Goal: Task Accomplishment & Management: Use online tool/utility

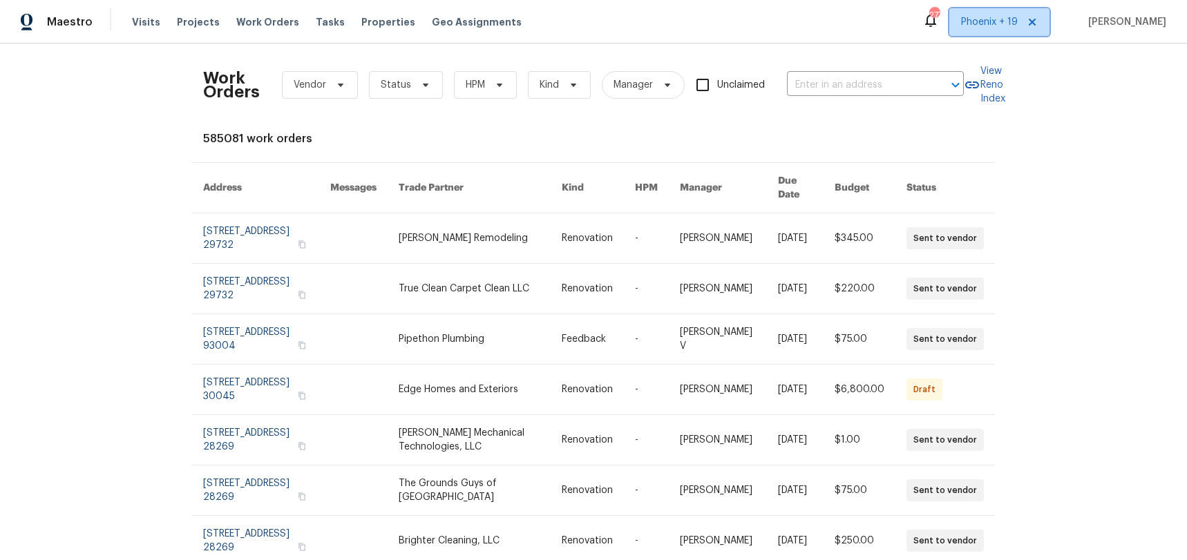
click at [983, 20] on span "Phoenix + 19" at bounding box center [989, 22] width 57 height 14
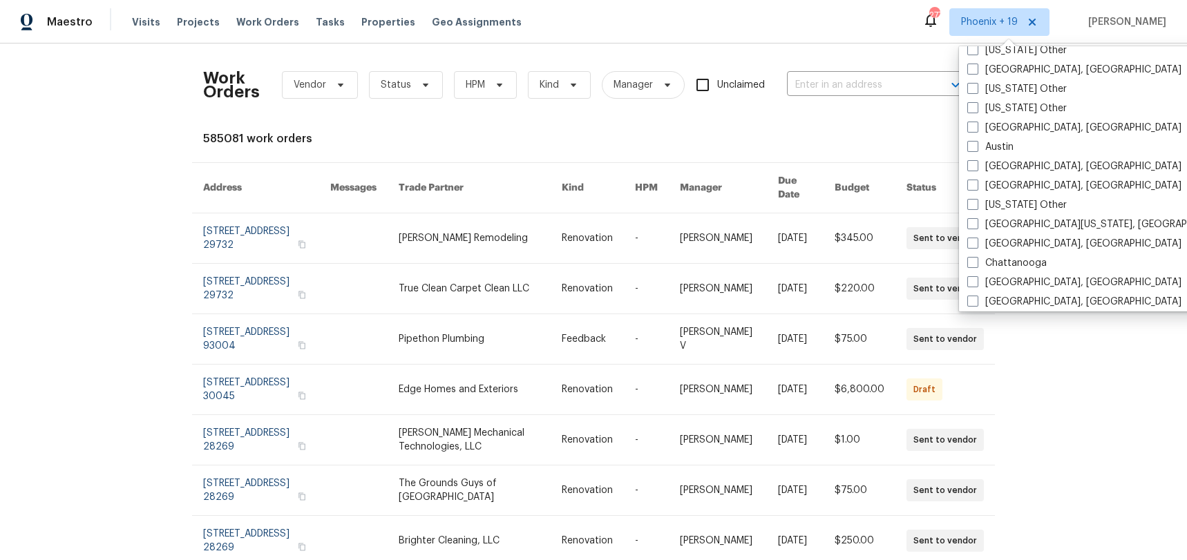
scroll to position [451, 0]
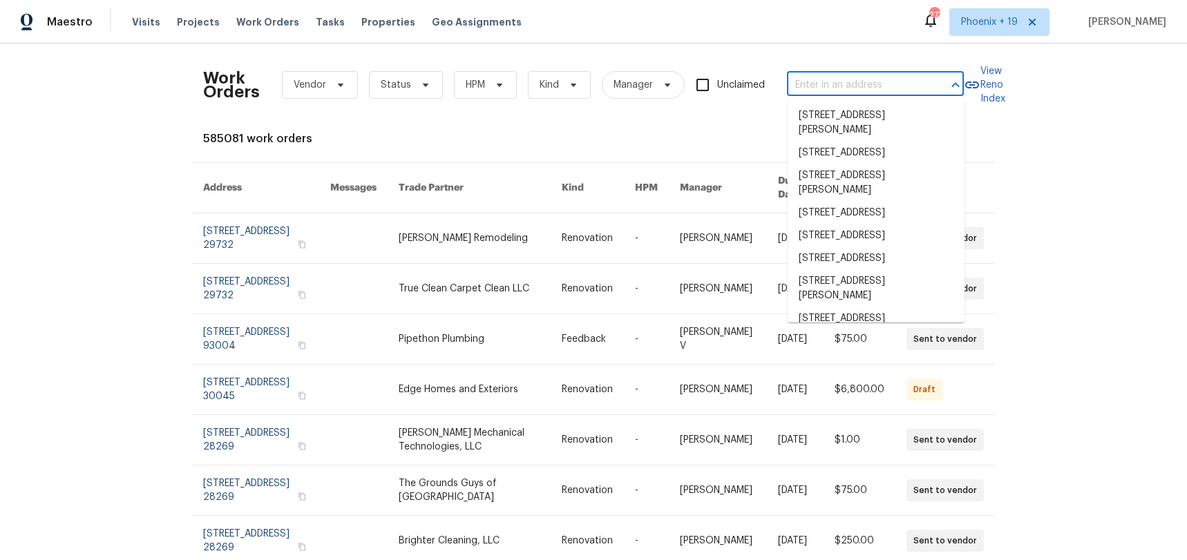
click at [871, 75] on input "text" at bounding box center [856, 85] width 138 height 21
paste input "[STREET_ADDRESS]"
type input "[STREET_ADDRESS]"
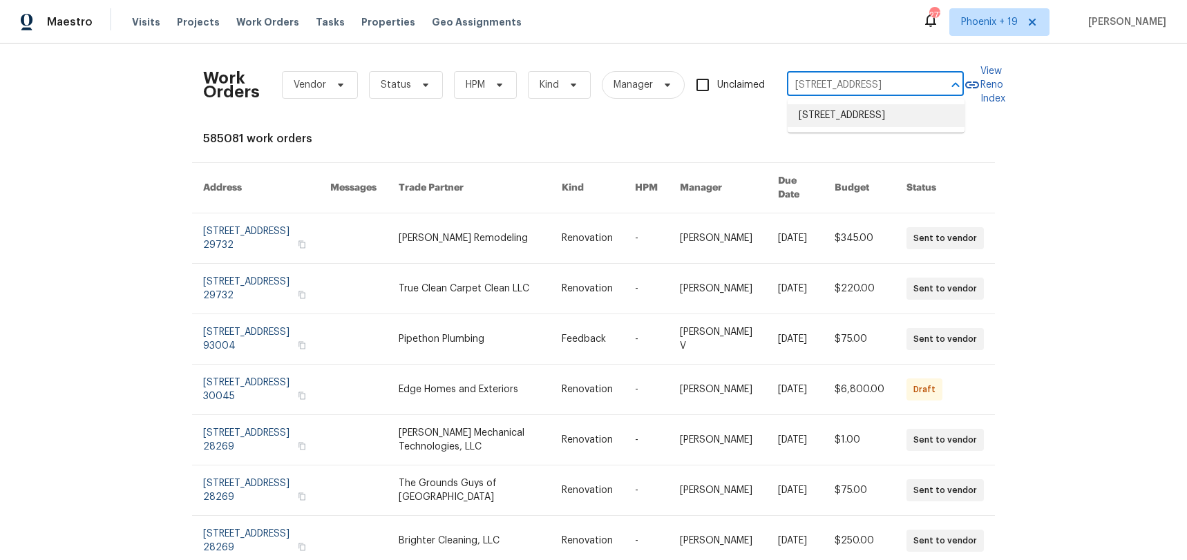
click at [867, 106] on li "[STREET_ADDRESS]" at bounding box center [876, 115] width 177 height 23
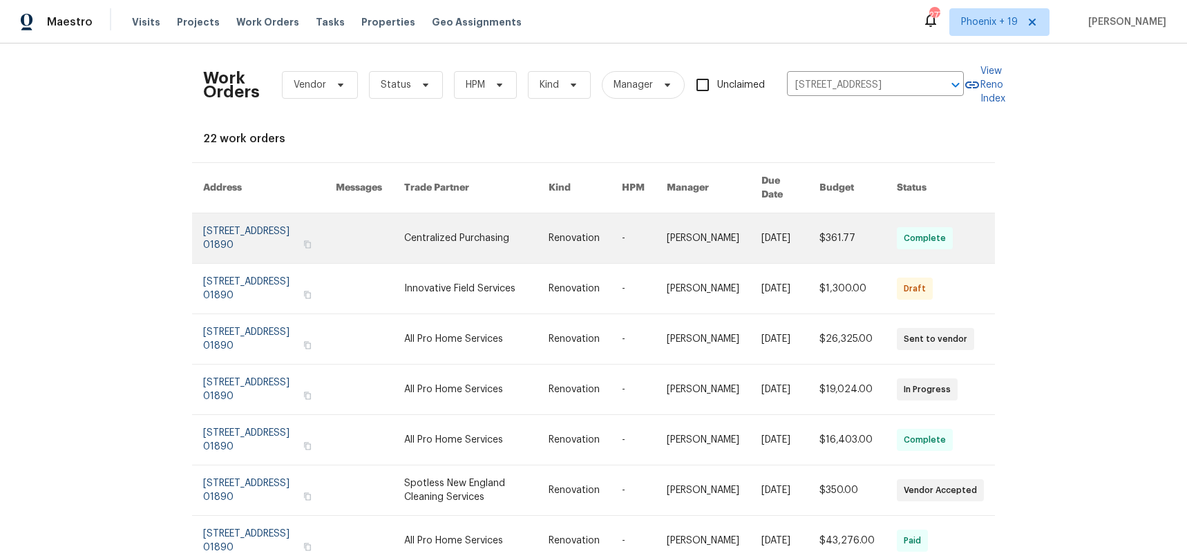
click at [438, 247] on link at bounding box center [476, 239] width 144 height 50
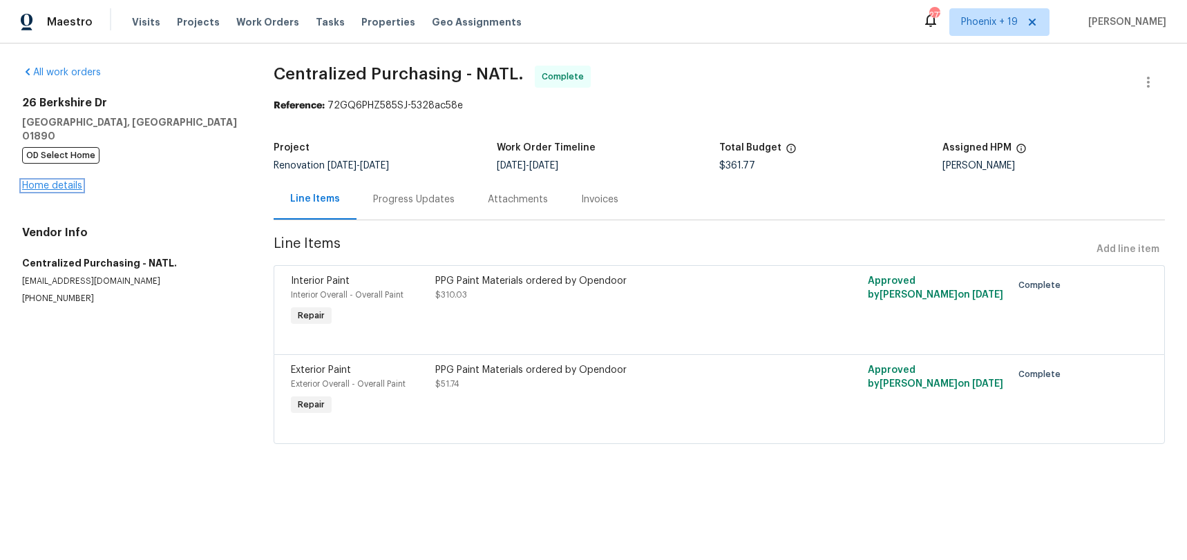
click at [46, 181] on link "Home details" at bounding box center [52, 186] width 60 height 10
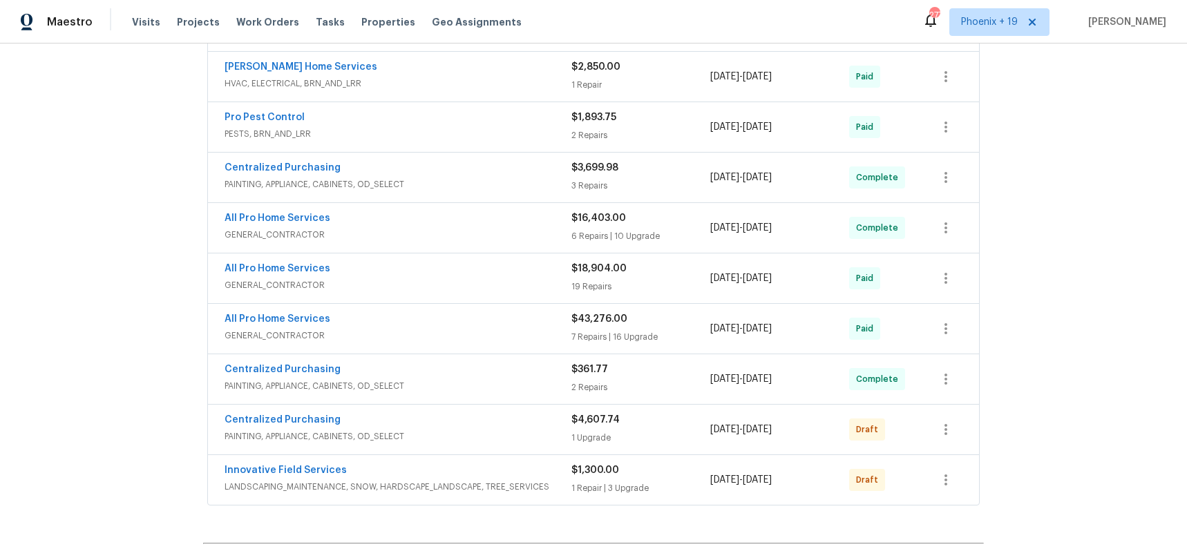
scroll to position [670, 0]
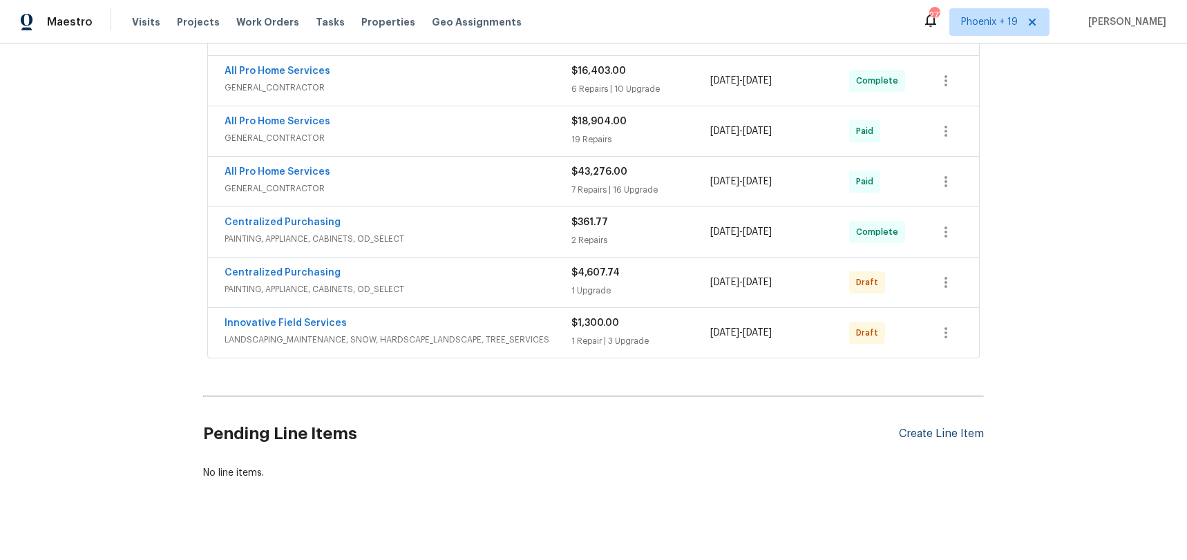
click at [953, 428] on div "Create Line Item" at bounding box center [941, 434] width 85 height 13
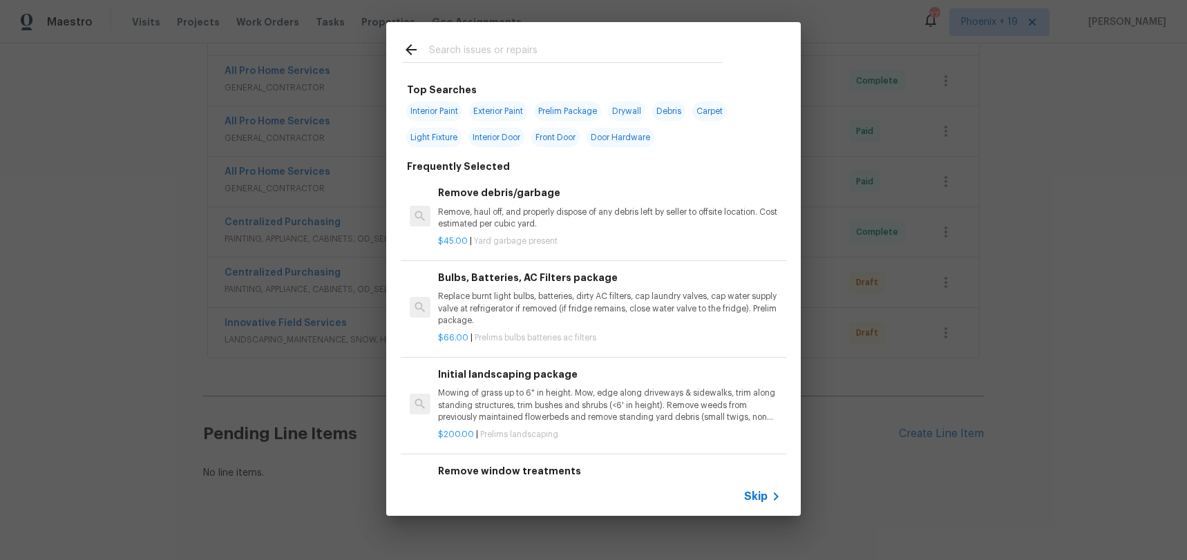
click at [516, 48] on input "text" at bounding box center [575, 51] width 293 height 21
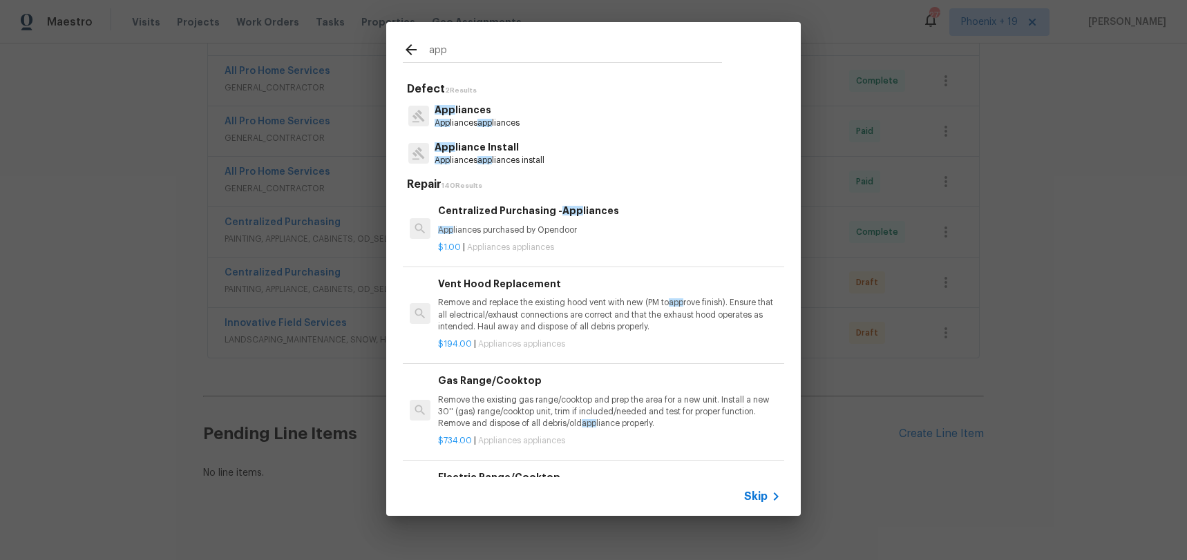
type input "app"
click at [574, 218] on h6 "Centralized Purchasing - App liances" at bounding box center [609, 210] width 343 height 15
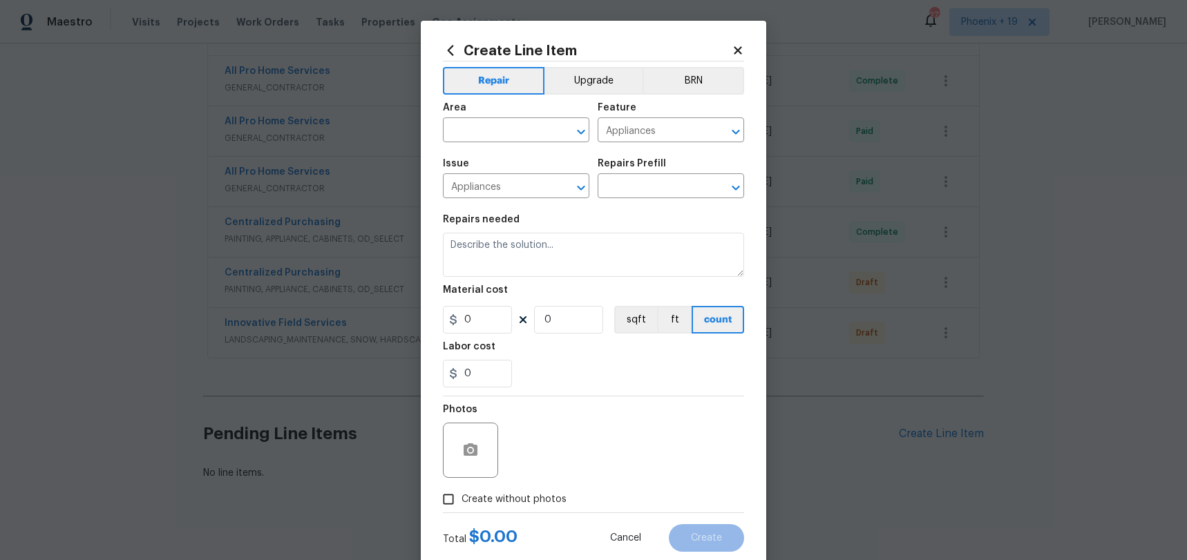
type input "Centralized Purchasing - Appliances $1.00"
type textarea "Appliances purchased by Opendoor"
type input "1"
click at [507, 128] on input "text" at bounding box center [497, 131] width 108 height 21
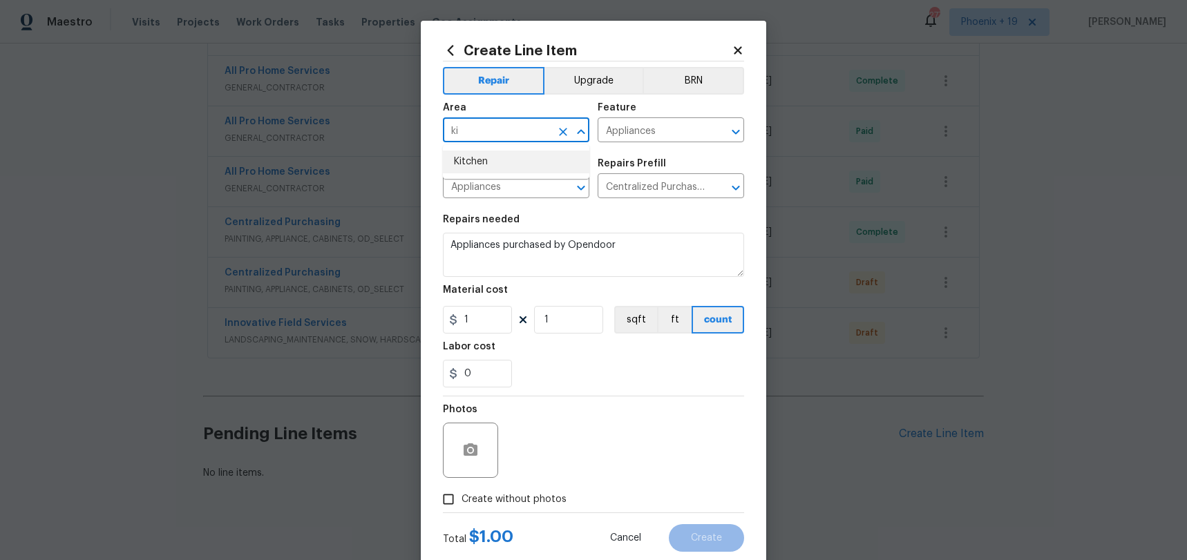
click at [502, 155] on li "Kitchen" at bounding box center [516, 162] width 147 height 23
type input "Kitchen"
click at [610, 65] on div "Repair Upgrade BRN Area Kitchen ​ Feature Appliances ​ Issue Appliances ​ Repai…" at bounding box center [593, 287] width 301 height 451
drag, startPoint x: 596, startPoint y: 82, endPoint x: 529, endPoint y: 235, distance: 166.5
click at [596, 82] on button "Upgrade" at bounding box center [594, 81] width 99 height 28
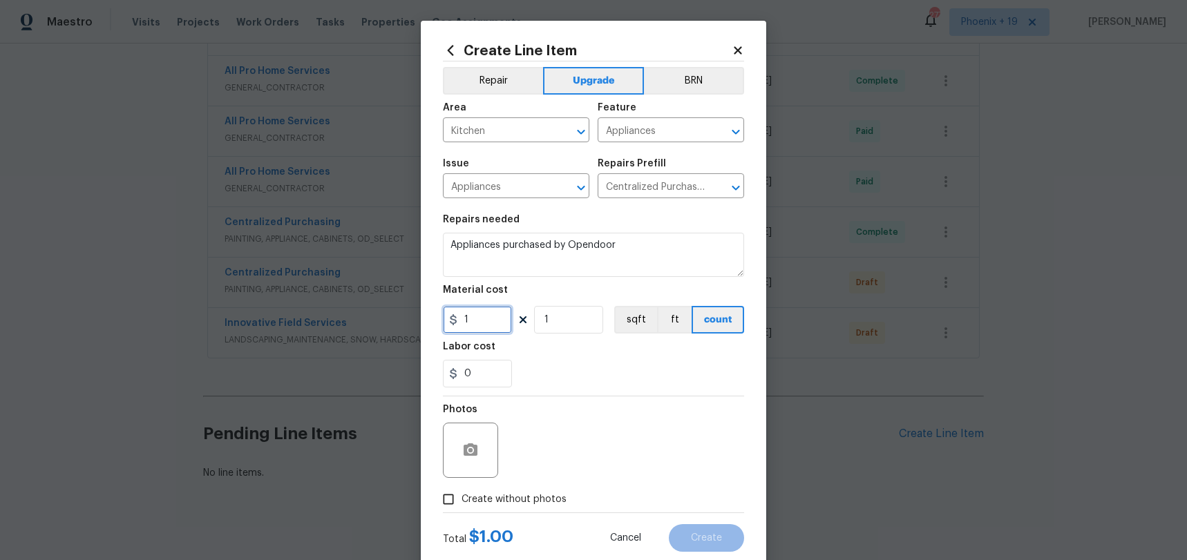
drag, startPoint x: 491, startPoint y: 313, endPoint x: 453, endPoint y: 315, distance: 38.1
click at [453, 315] on div "1" at bounding box center [477, 320] width 69 height 28
drag, startPoint x: 489, startPoint y: 322, endPoint x: 450, endPoint y: 321, distance: 38.7
click at [450, 321] on div "1" at bounding box center [477, 320] width 69 height 28
type input "3243.1"
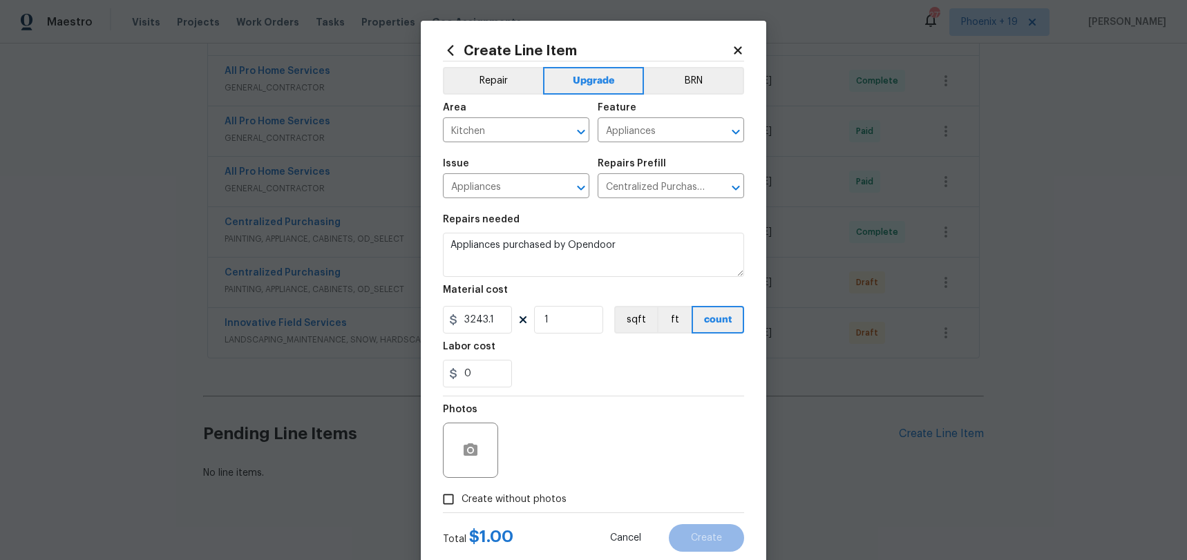
click at [538, 493] on span "Create without photos" at bounding box center [514, 500] width 105 height 15
click at [462, 493] on input "Create without photos" at bounding box center [448, 500] width 26 height 26
checkbox input "true"
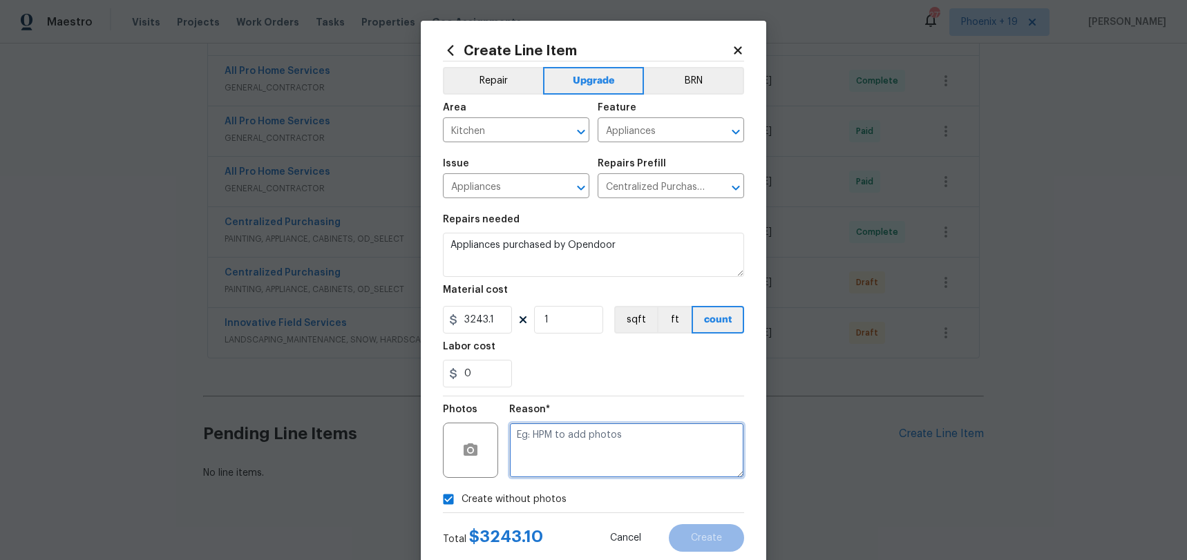
click at [564, 465] on textarea at bounding box center [626, 450] width 235 height 55
type textarea "NA"
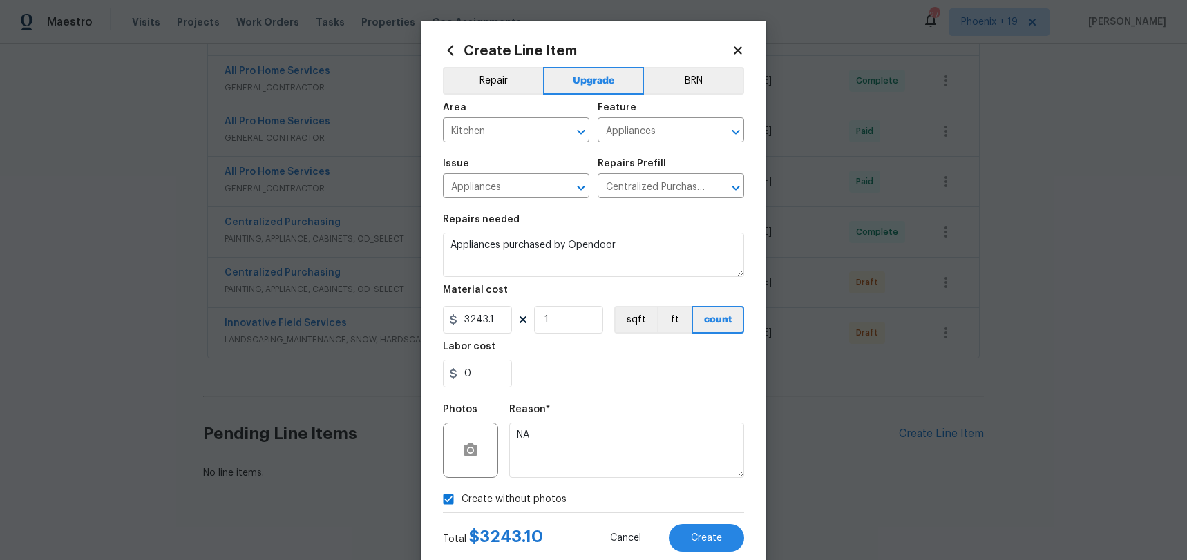
click at [607, 371] on div "0" at bounding box center [593, 374] width 301 height 28
click at [702, 520] on button "Create" at bounding box center [706, 539] width 75 height 28
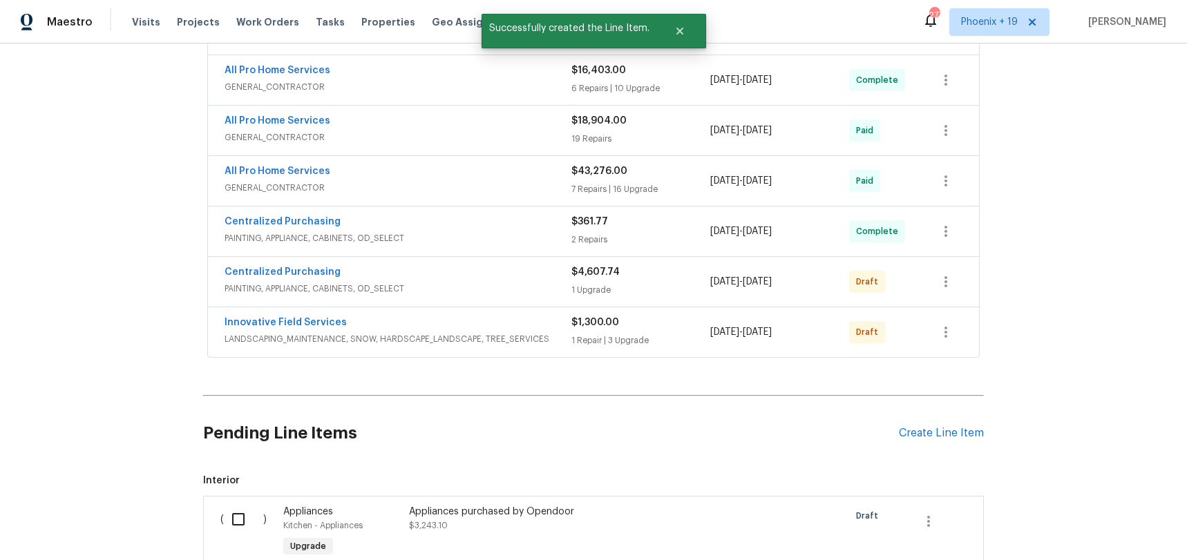
click at [250, 505] on input "checkbox" at bounding box center [243, 519] width 39 height 29
checkbox input "true"
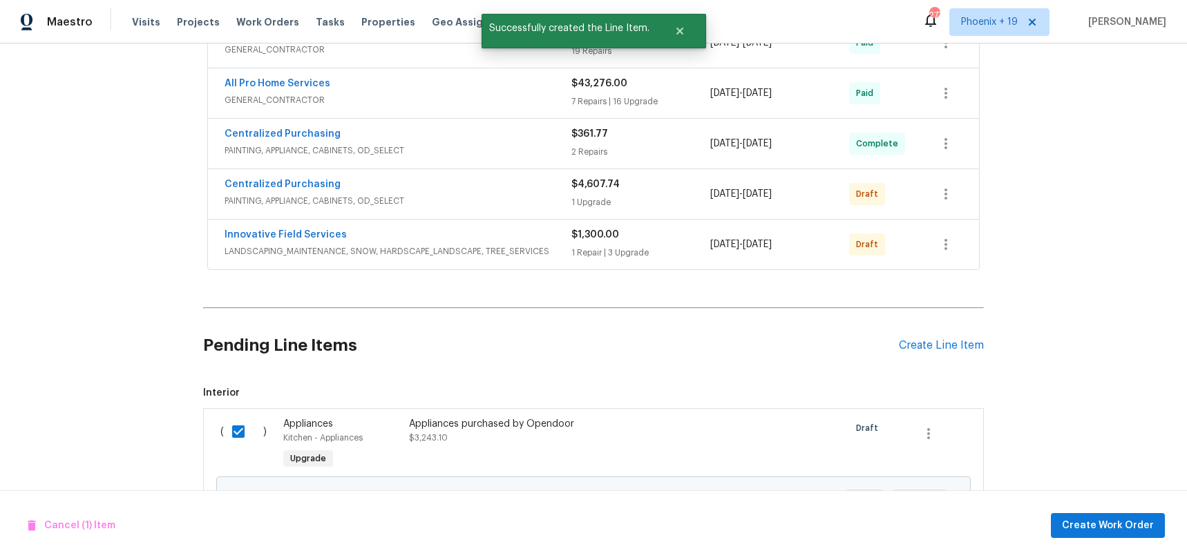
scroll to position [828, 0]
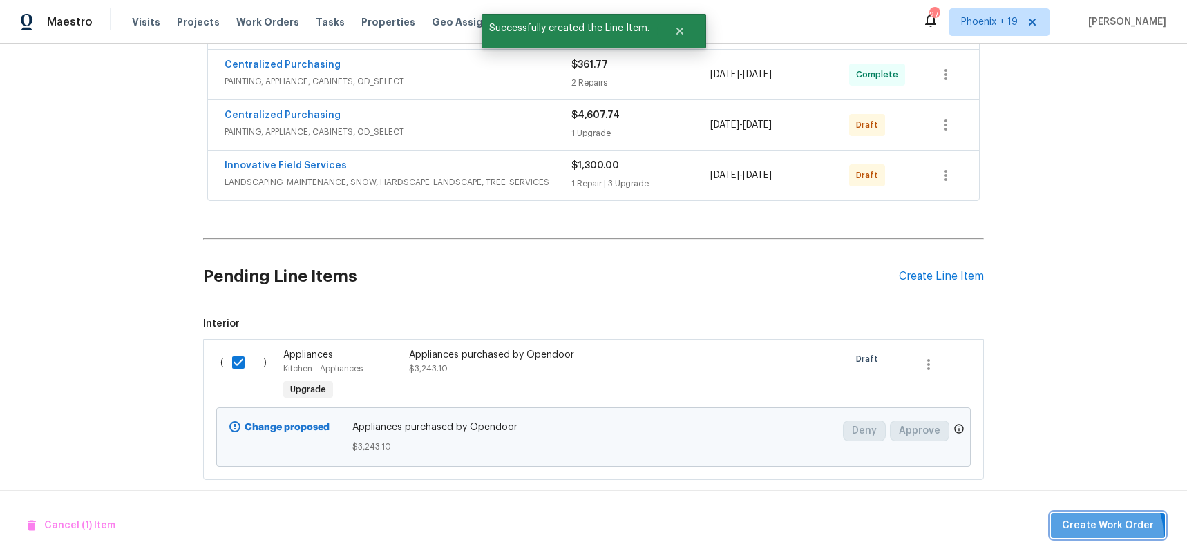
click at [1089, 520] on button "Create Work Order" at bounding box center [1108, 526] width 114 height 26
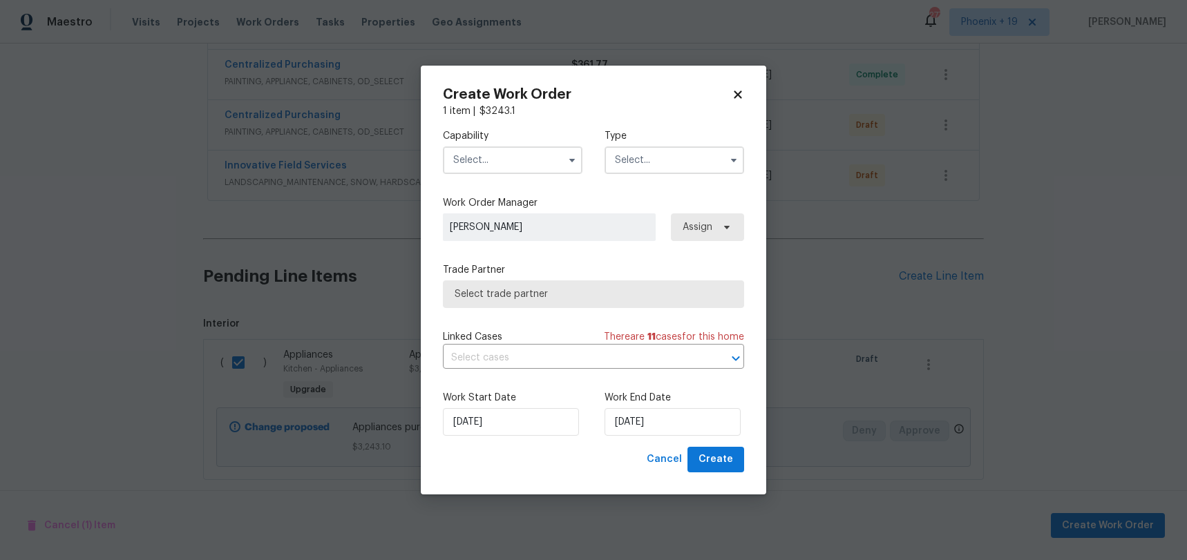
click at [523, 158] on input "text" at bounding box center [513, 161] width 140 height 28
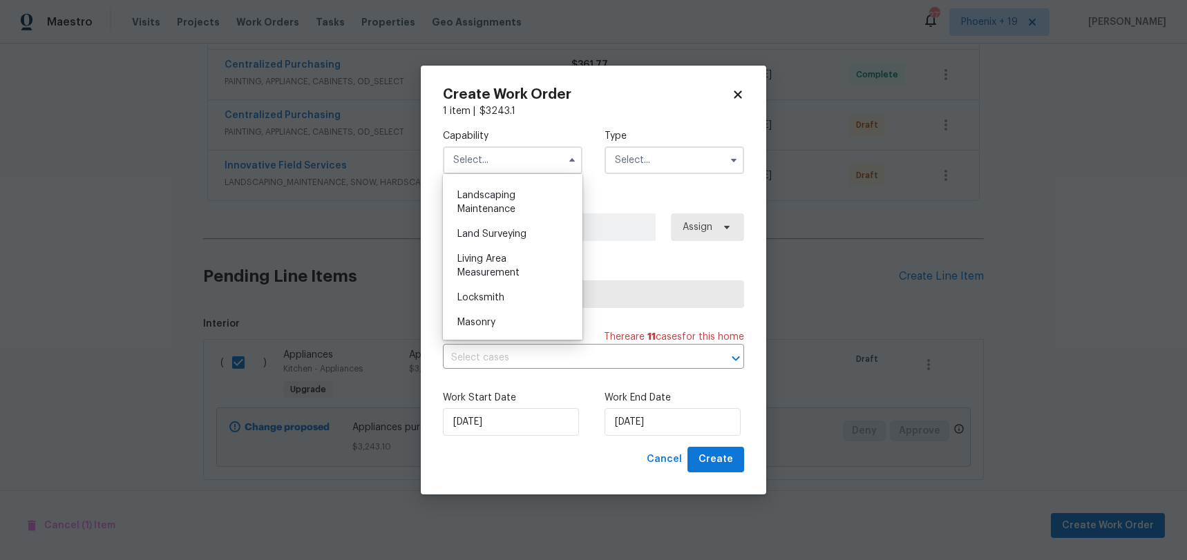
scroll to position [0, 0]
click at [514, 214] on div "Appliance" at bounding box center [512, 214] width 133 height 25
type input "Appliance"
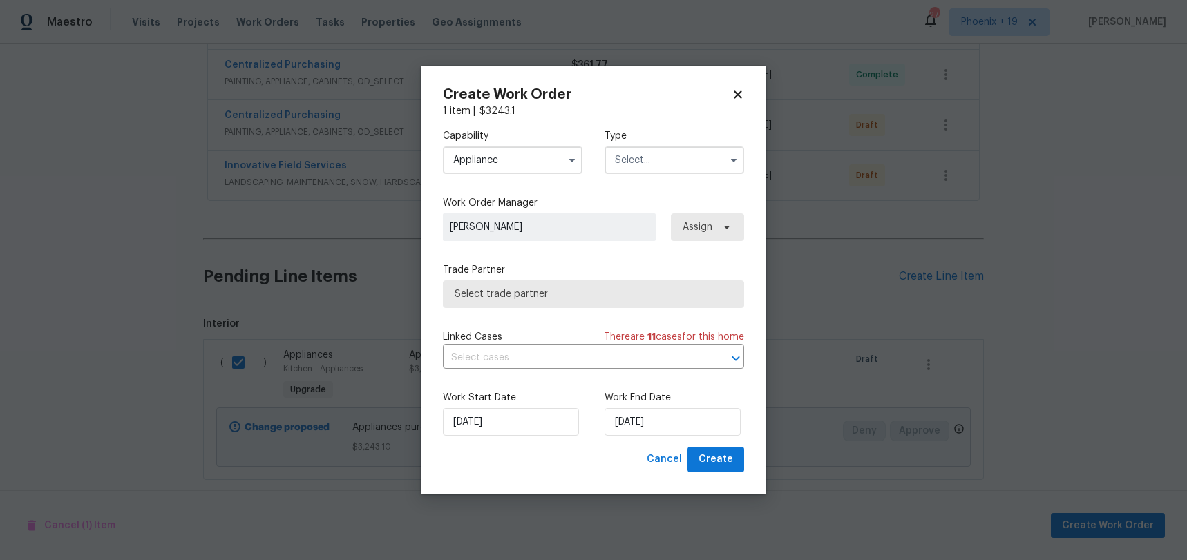
click at [670, 172] on input "text" at bounding box center [675, 161] width 140 height 28
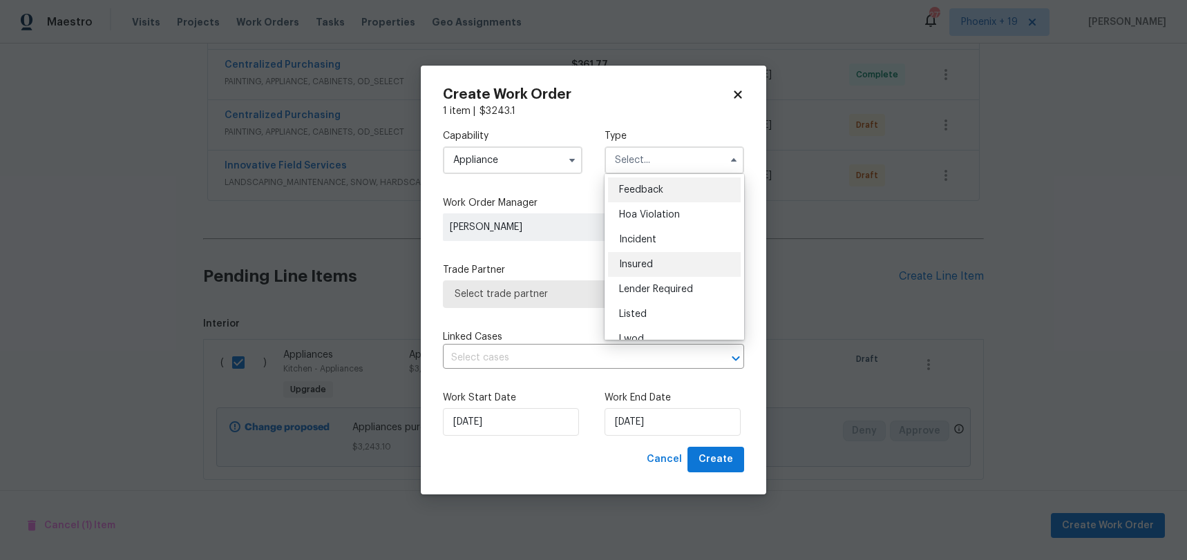
scroll to position [164, 0]
click at [663, 247] on span "Renovation" at bounding box center [644, 250] width 51 height 10
type input "Renovation"
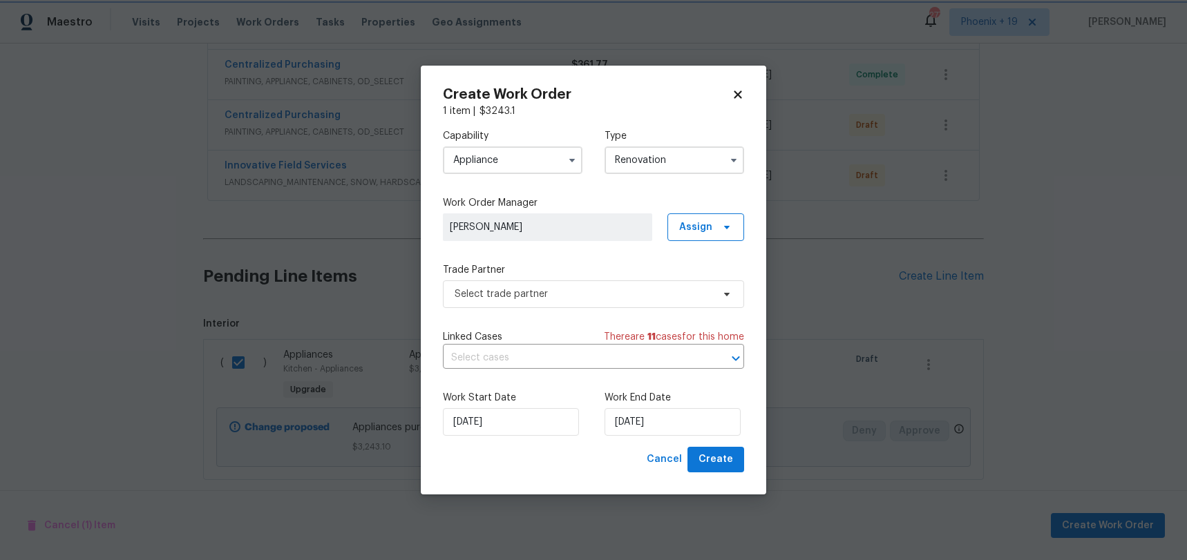
scroll to position [0, 0]
click at [709, 230] on span "Assign" at bounding box center [695, 227] width 33 height 14
click at [704, 285] on div "Assign to me" at bounding box center [708, 286] width 60 height 14
click at [549, 292] on span "Select trade partner" at bounding box center [584, 294] width 258 height 14
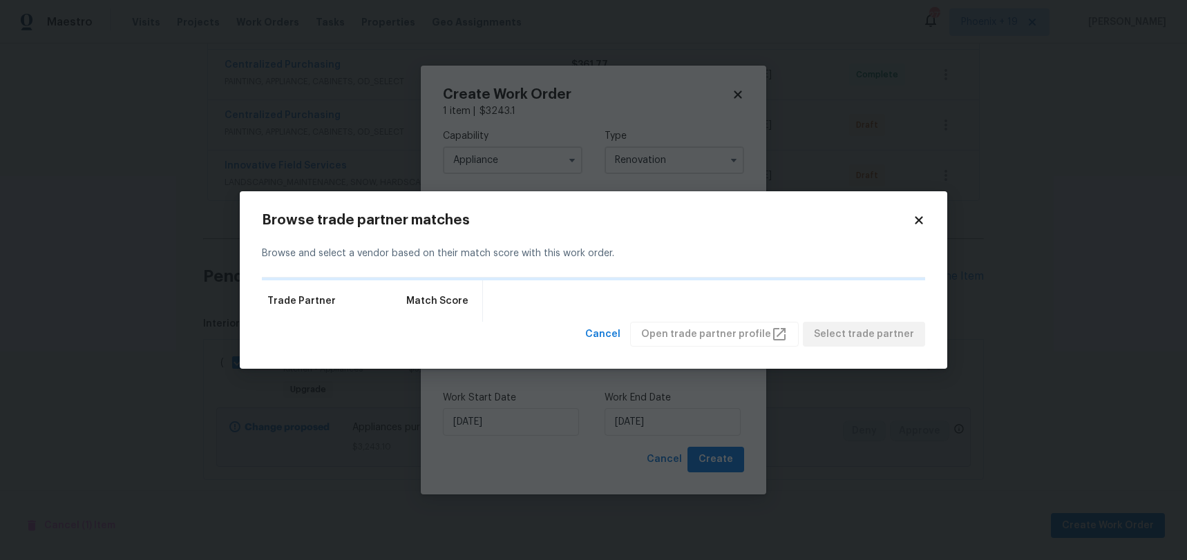
click at [926, 218] on div "Browse trade partner matches Browse and select a vendor based on their match sc…" at bounding box center [594, 280] width 708 height 178
click at [925, 219] on icon at bounding box center [919, 220] width 12 height 12
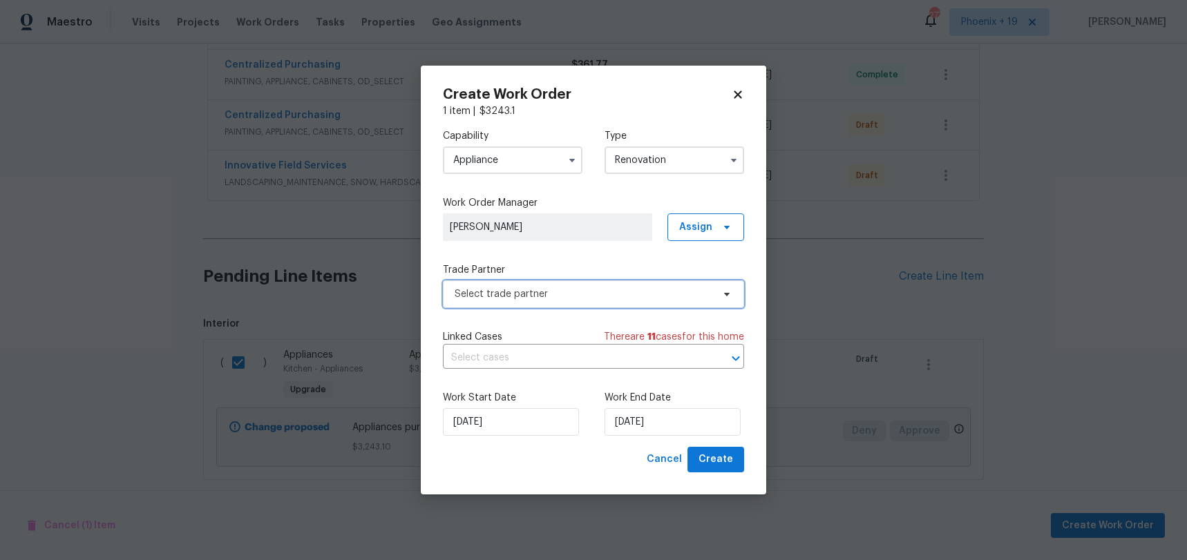
click at [638, 298] on span "Select trade partner" at bounding box center [584, 294] width 258 height 14
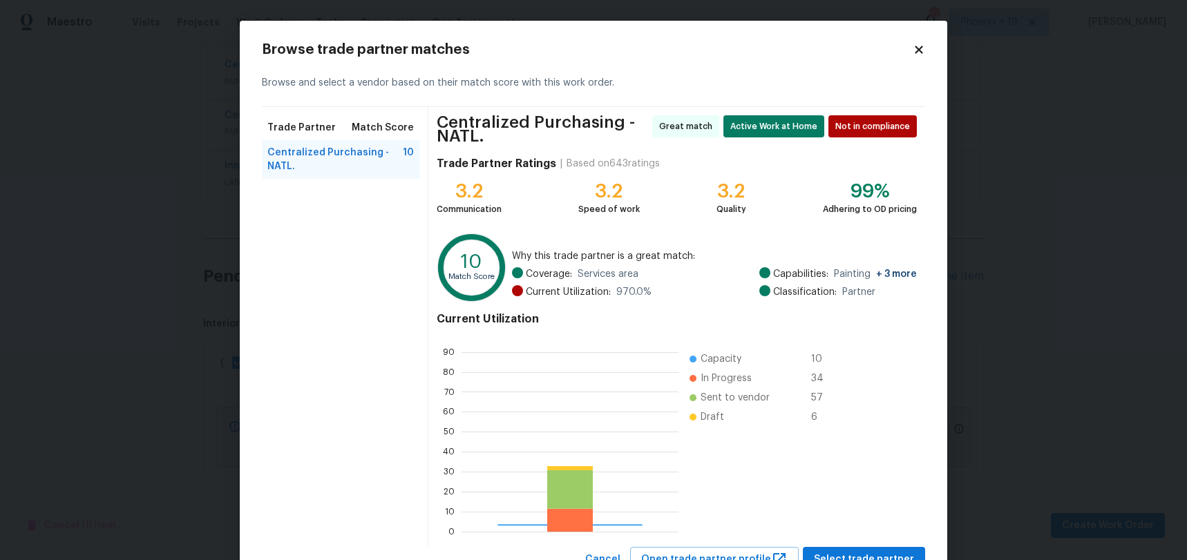
scroll to position [194, 217]
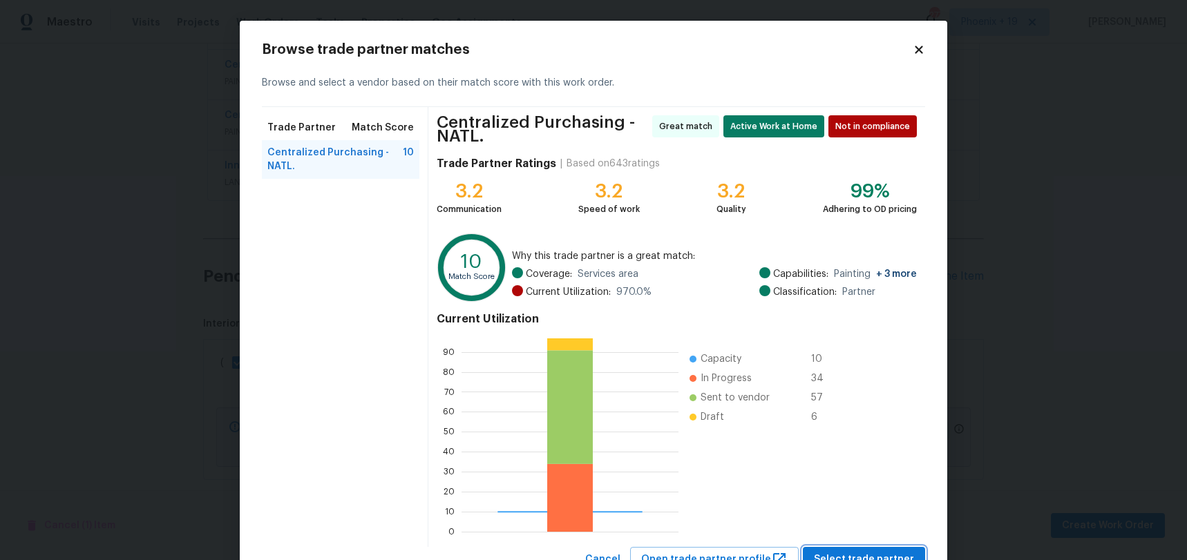
click at [858, 520] on span "Select trade partner" at bounding box center [864, 559] width 100 height 17
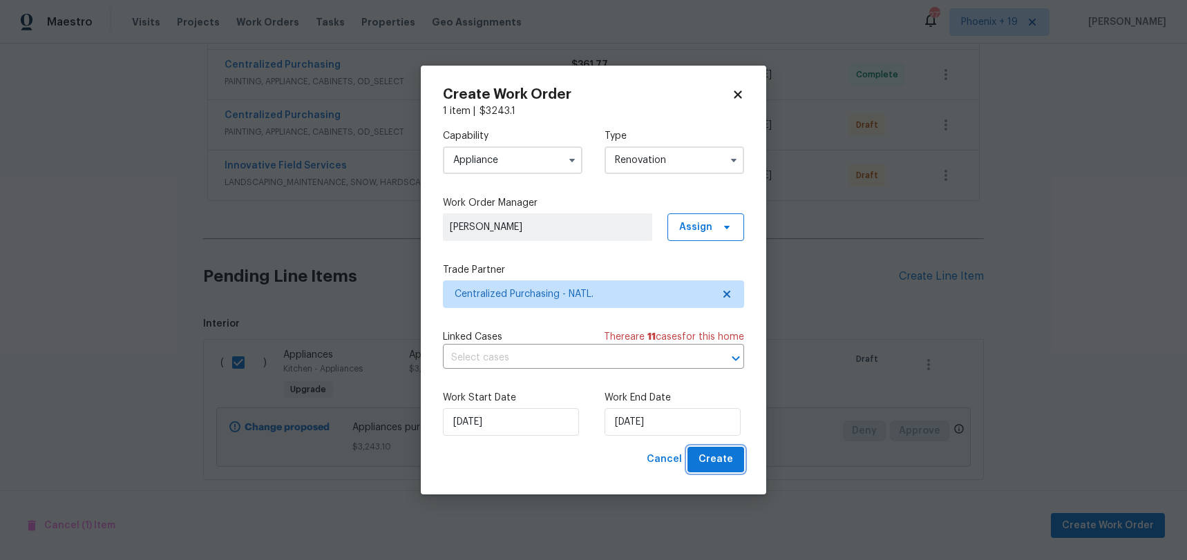
click at [720, 461] on span "Create" at bounding box center [716, 459] width 35 height 17
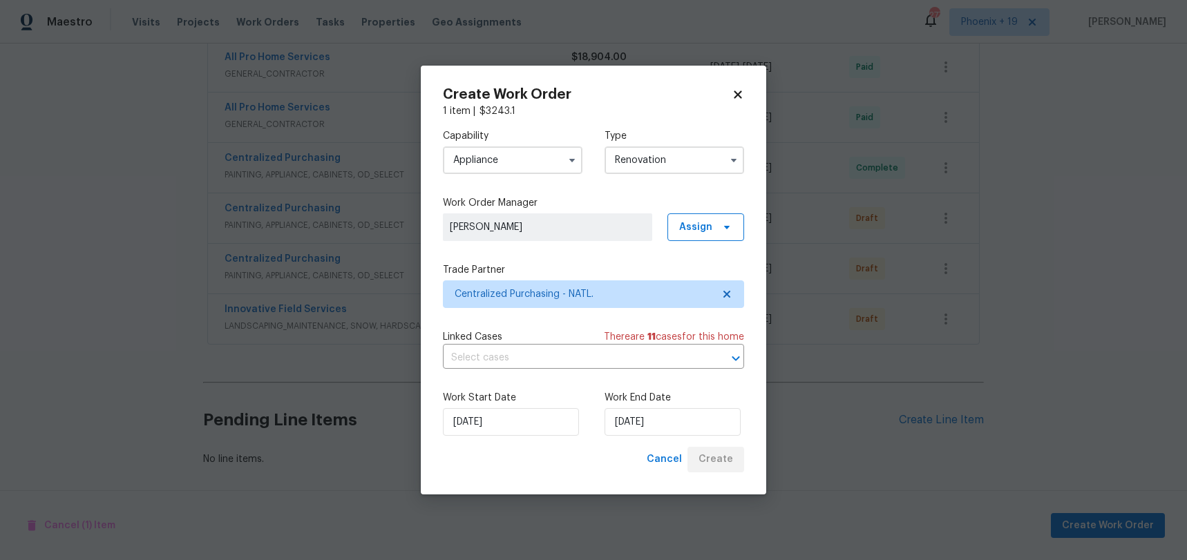
scroll to position [721, 0]
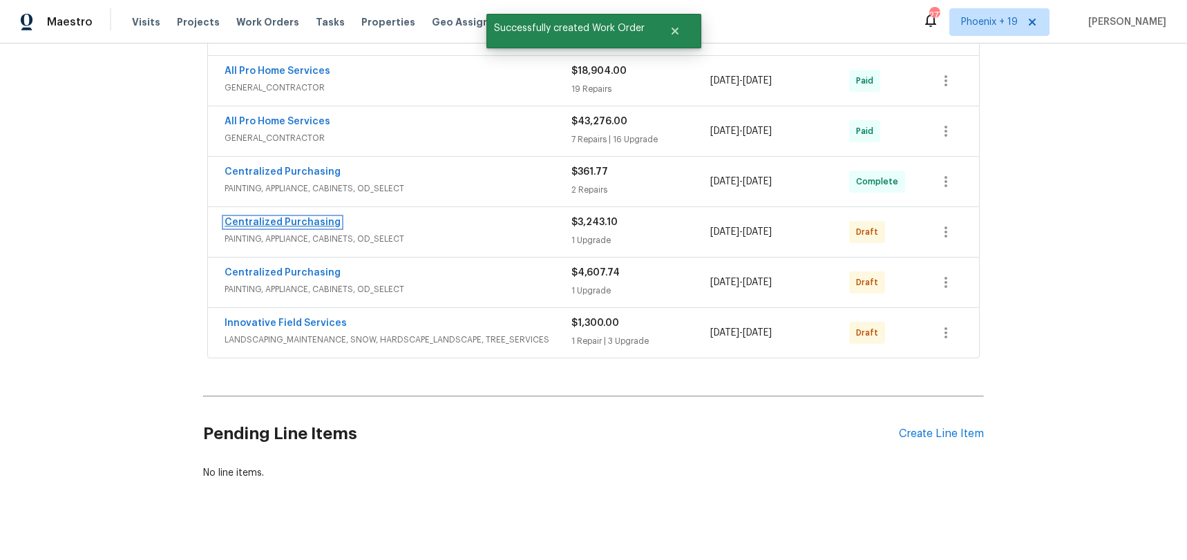
click at [321, 218] on link "Centralized Purchasing" at bounding box center [283, 223] width 116 height 10
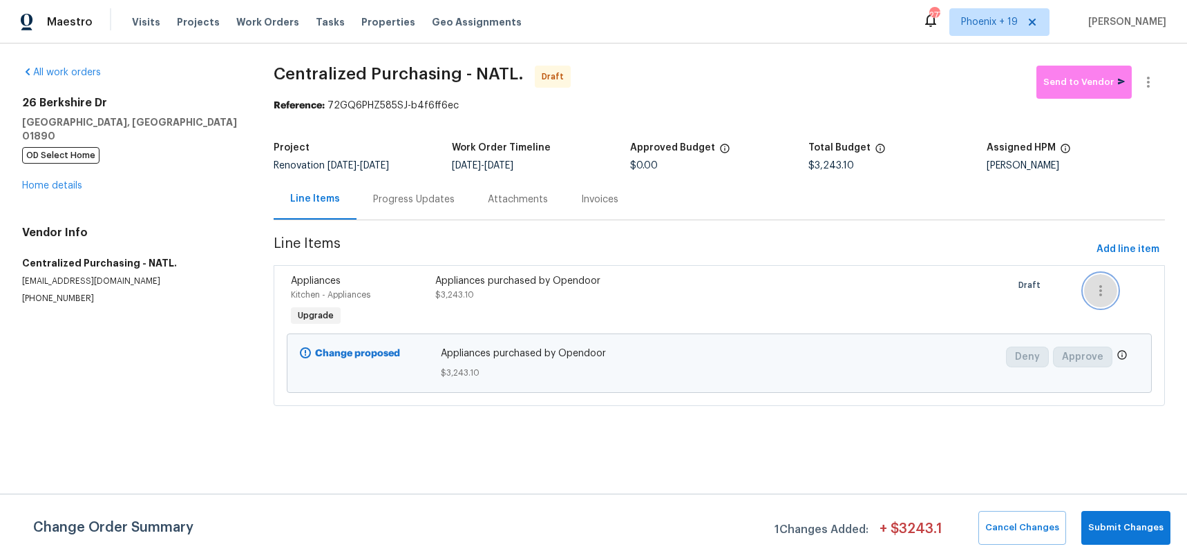
click at [1098, 283] on icon "button" at bounding box center [1101, 291] width 17 height 17
click at [768, 258] on div at bounding box center [593, 280] width 1187 height 560
click at [41, 181] on link "Home details" at bounding box center [52, 186] width 60 height 10
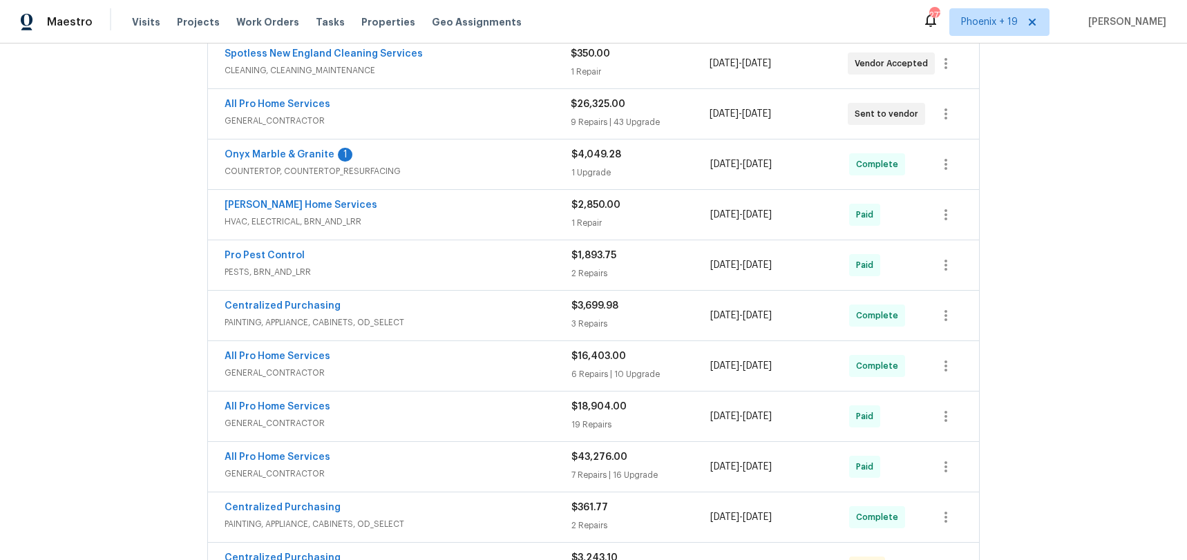
scroll to position [629, 0]
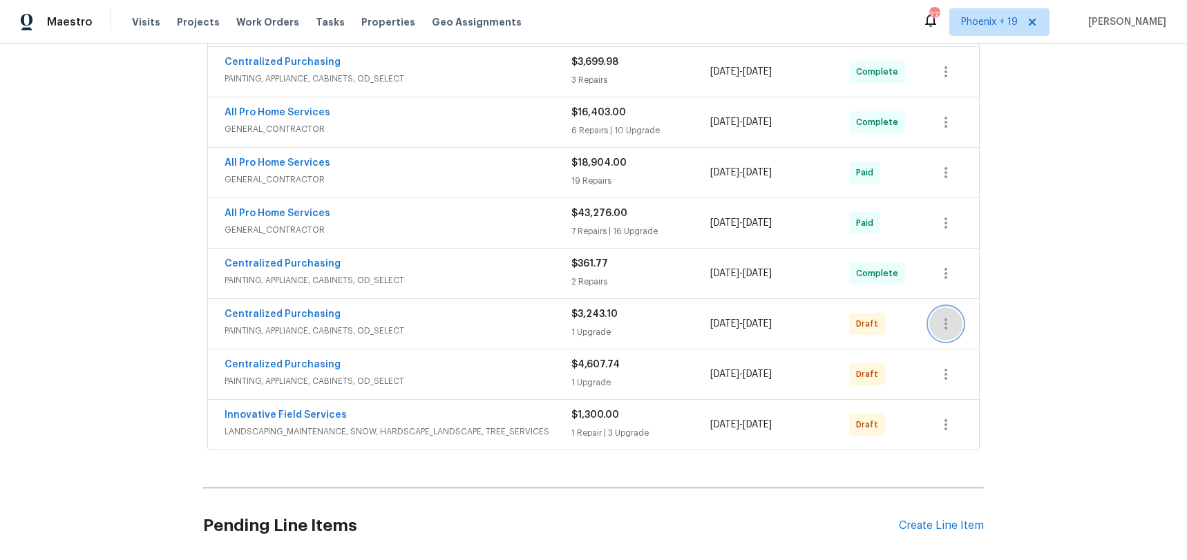
click at [936, 308] on button "button" at bounding box center [946, 324] width 33 height 33
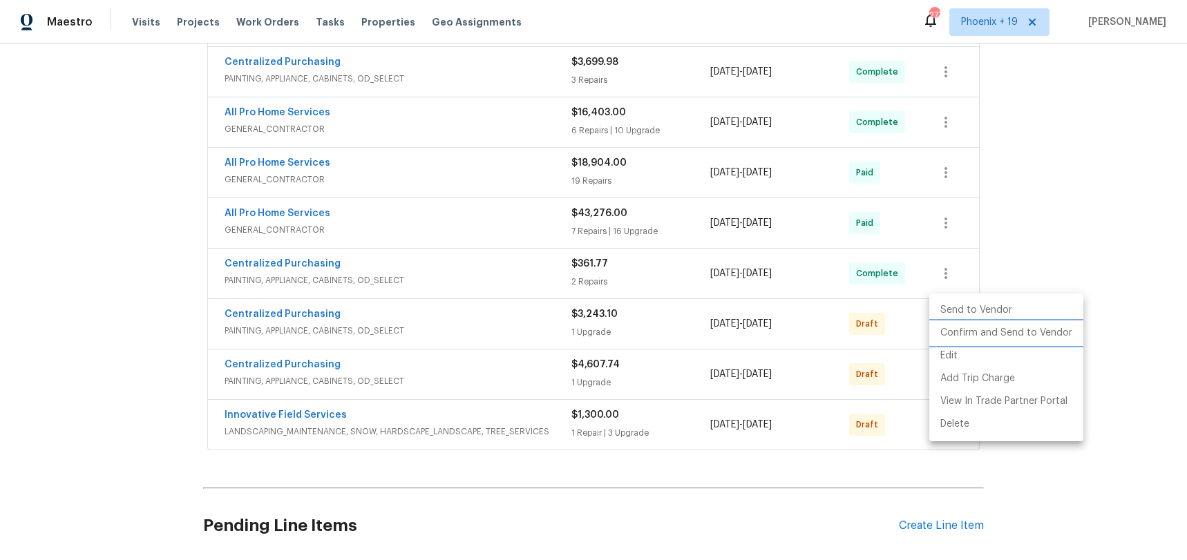
click at [950, 334] on li "Confirm and Send to Vendor" at bounding box center [1007, 333] width 154 height 23
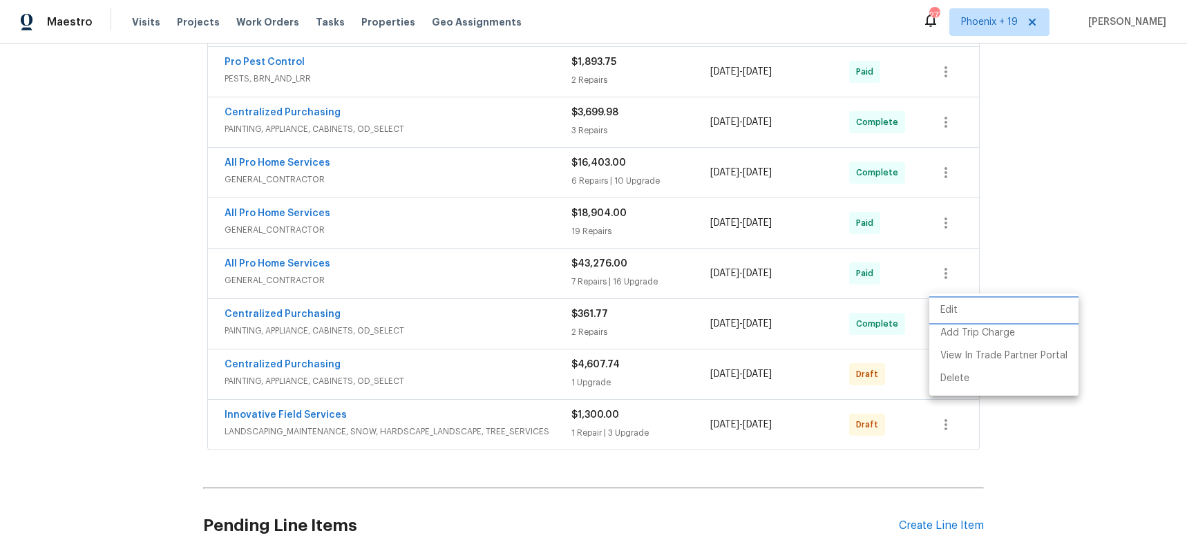
scroll to position [175, 0]
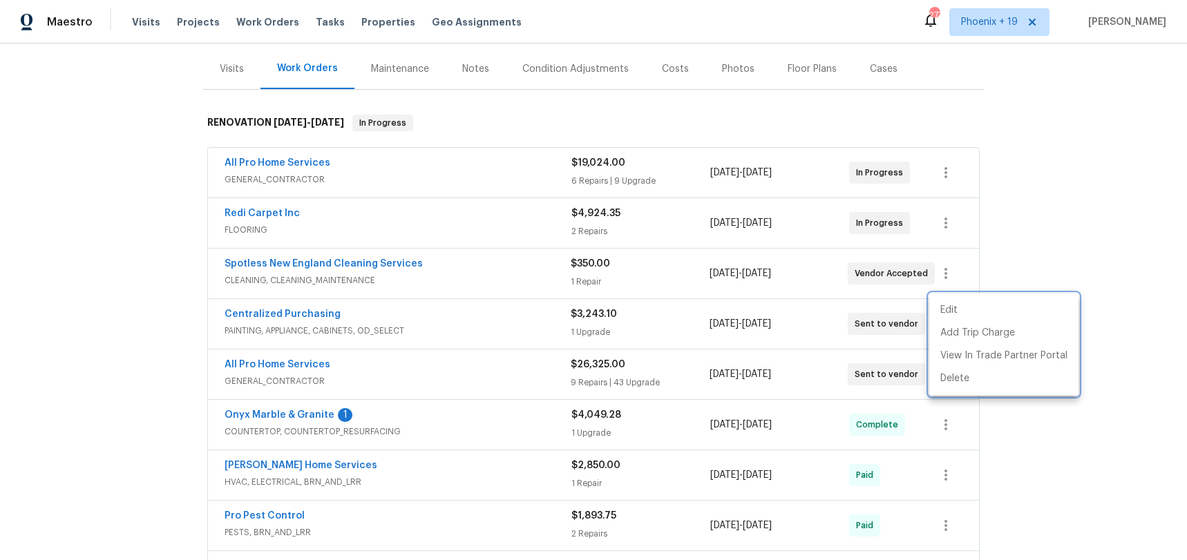
drag, startPoint x: 341, startPoint y: 301, endPoint x: 314, endPoint y: 303, distance: 27.7
click at [339, 301] on div at bounding box center [593, 280] width 1187 height 560
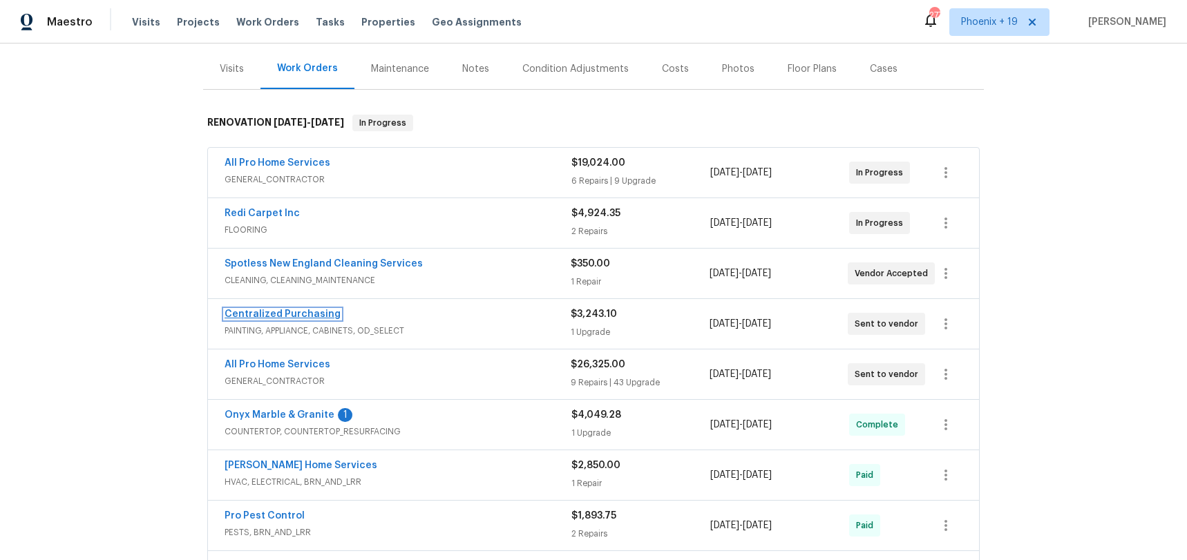
click at [312, 310] on link "Centralized Purchasing" at bounding box center [283, 315] width 116 height 10
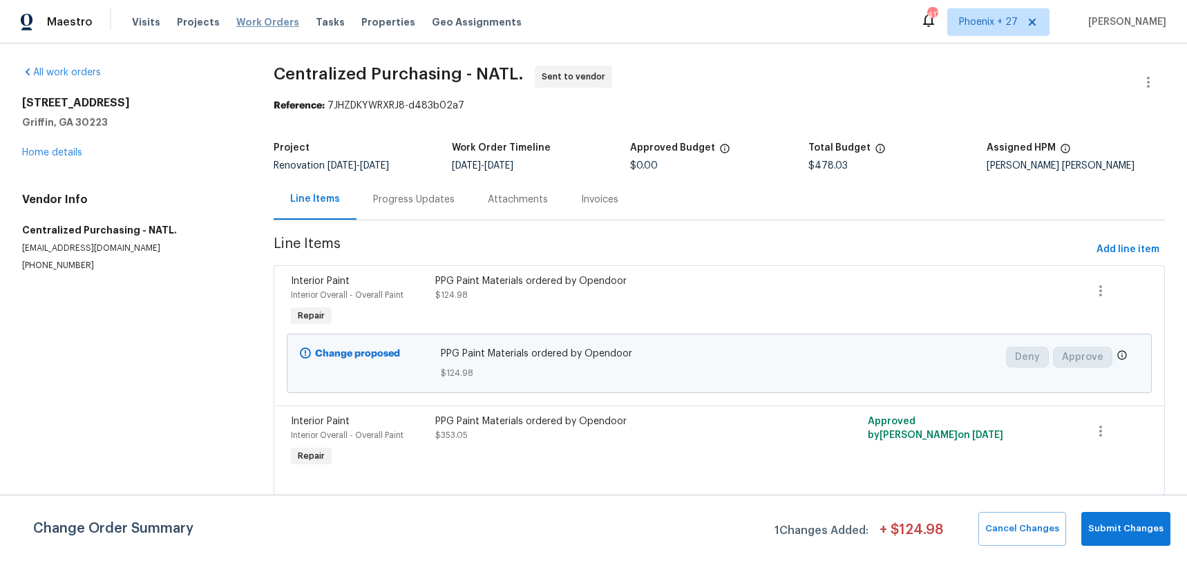
click at [262, 28] on div "Visits Projects Work Orders Tasks Properties Geo Assignments" at bounding box center [335, 22] width 406 height 28
click at [262, 27] on span "Work Orders" at bounding box center [267, 22] width 63 height 14
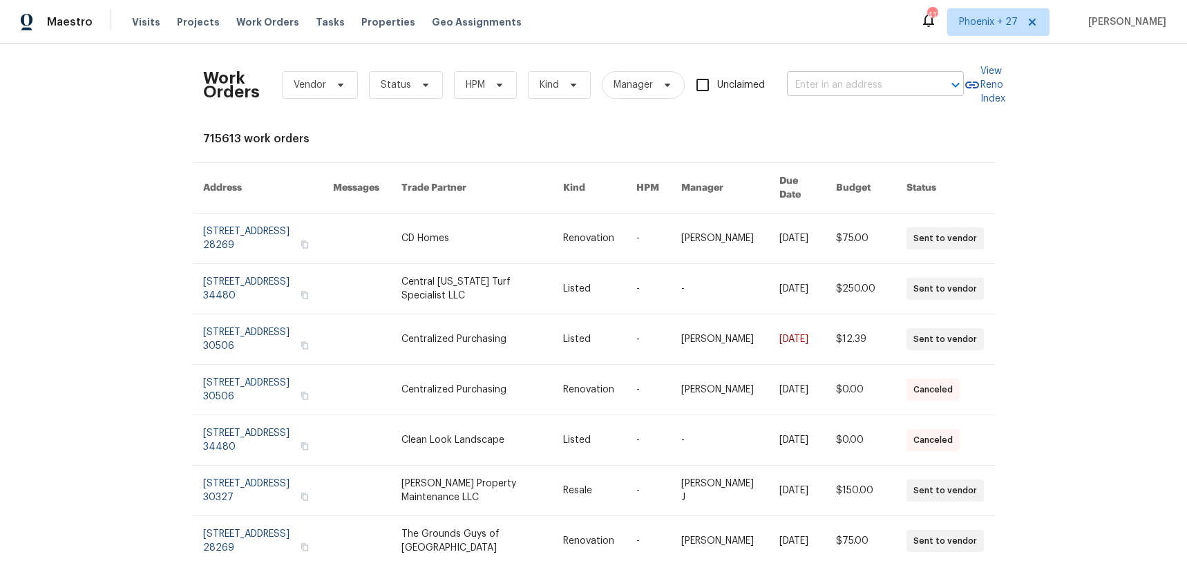
click at [807, 79] on input "text" at bounding box center [856, 85] width 138 height 21
paste input "1344 Little Hampton Dr, Lawrenceville, GA 30045"
type input "1344 Little Hampton Dr, Lawrenceville, GA 30045"
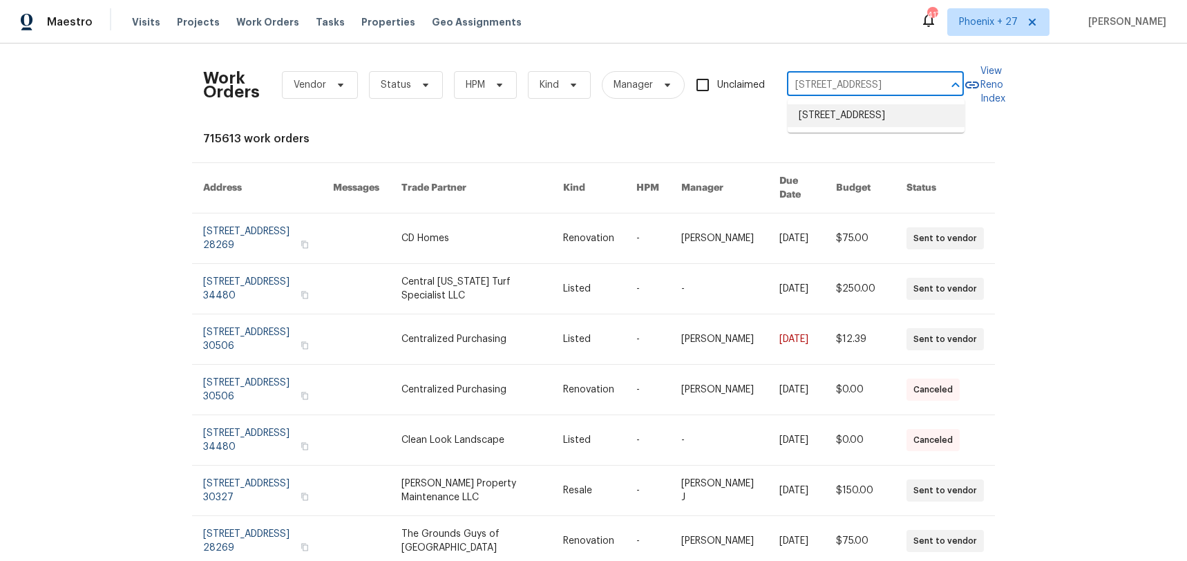
click at [860, 120] on li "1344 Little Hampton Dr, Lawrenceville, GA 30045" at bounding box center [876, 115] width 177 height 23
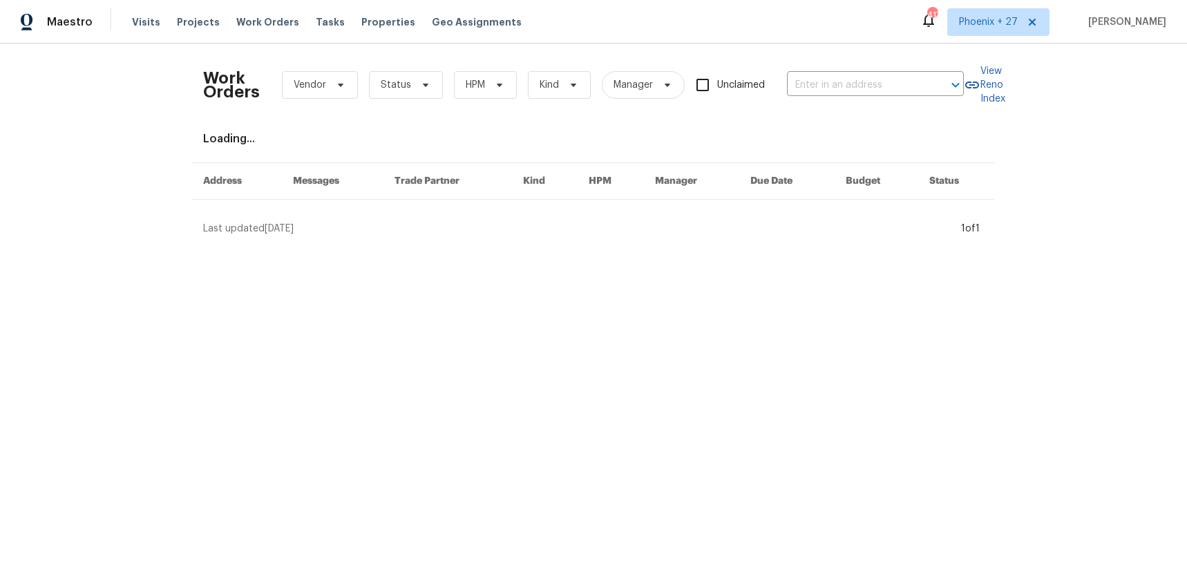
type input "1344 Little Hampton Dr, Lawrenceville, GA 30045"
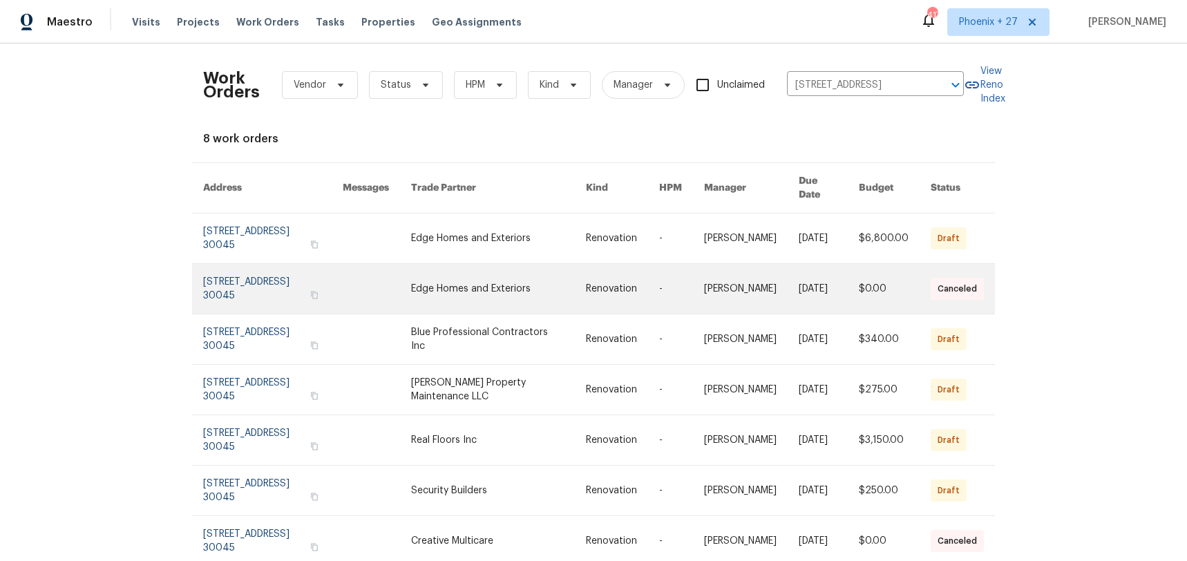
click at [506, 264] on link at bounding box center [499, 289] width 176 height 50
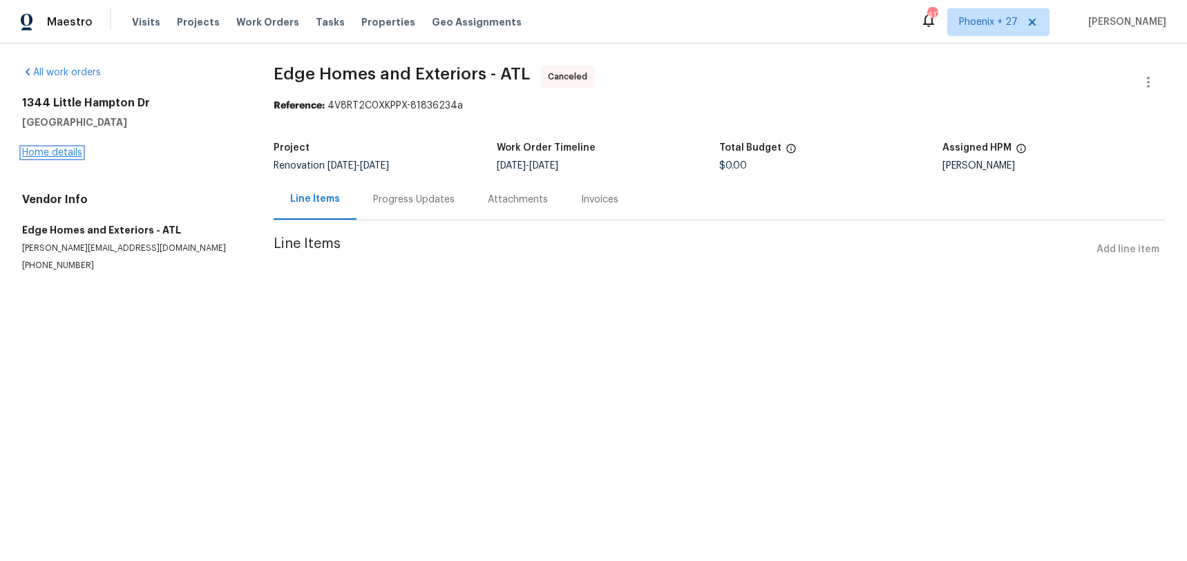
click at [70, 156] on link "Home details" at bounding box center [52, 153] width 60 height 10
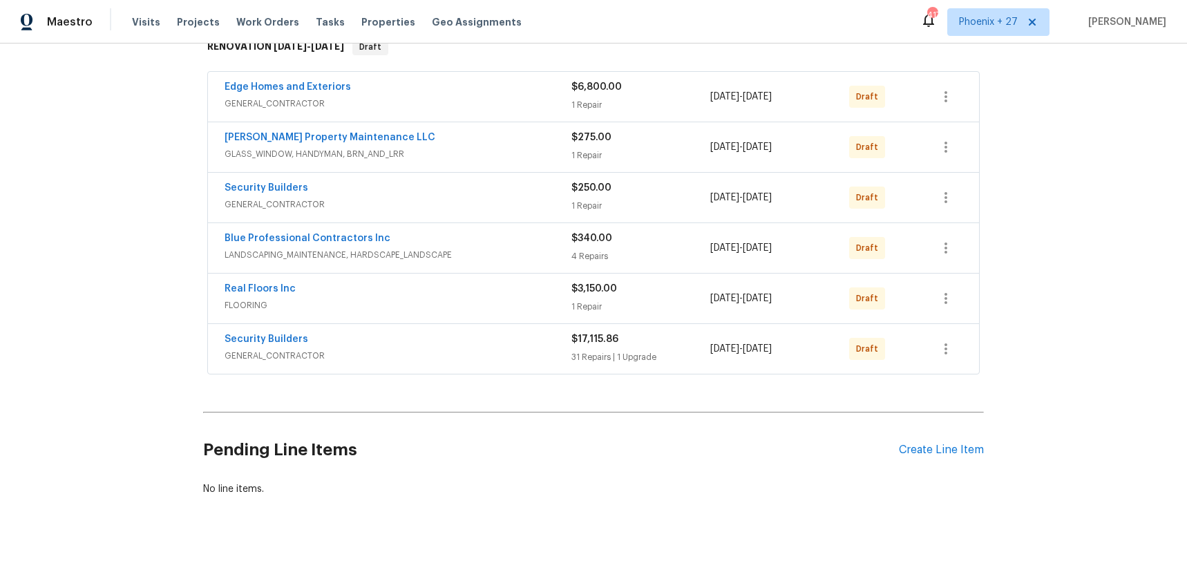
scroll to position [266, 0]
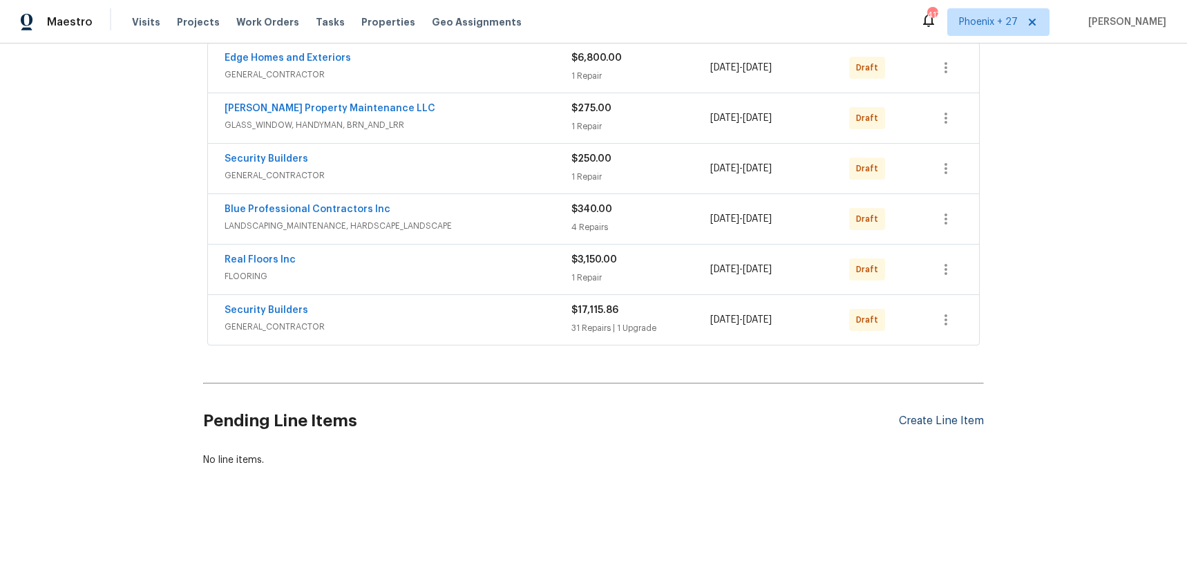
click at [957, 419] on div "Create Line Item" at bounding box center [941, 421] width 85 height 13
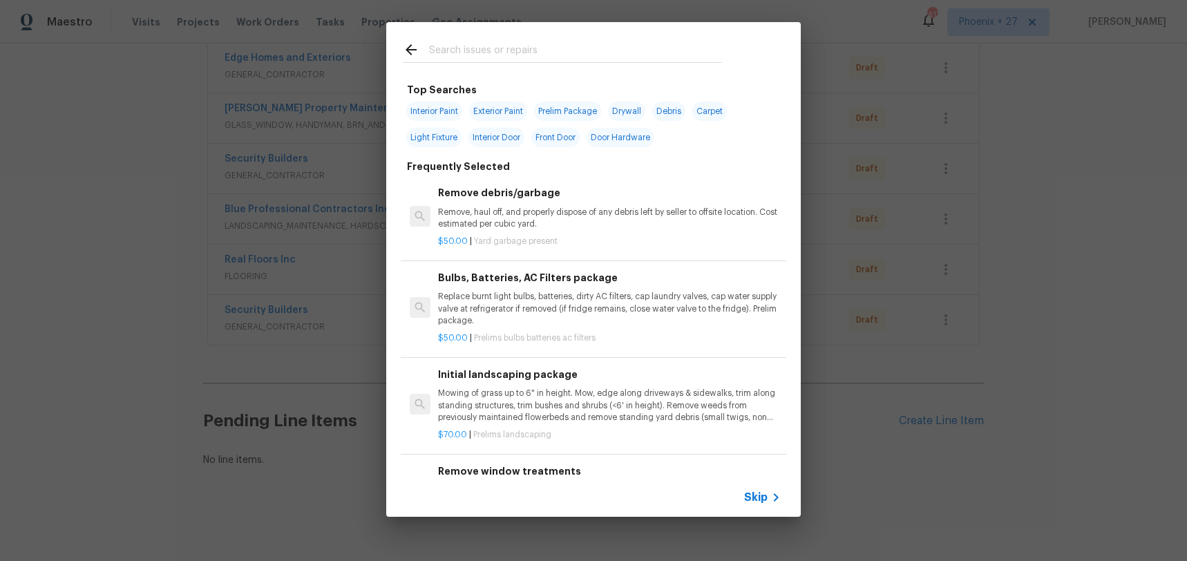
click at [540, 46] on input "text" at bounding box center [575, 51] width 293 height 21
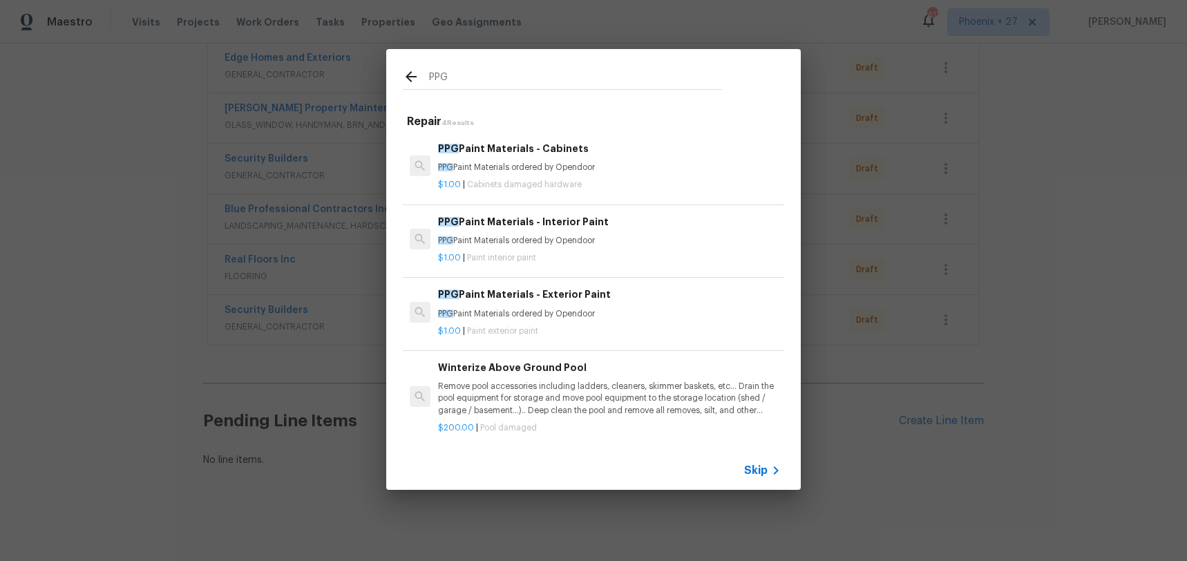
type input "PPG"
click at [587, 264] on div "PPG Paint Materials - Interior Paint PPG Paint Materials ordered by Opendoor $1…" at bounding box center [609, 239] width 347 height 55
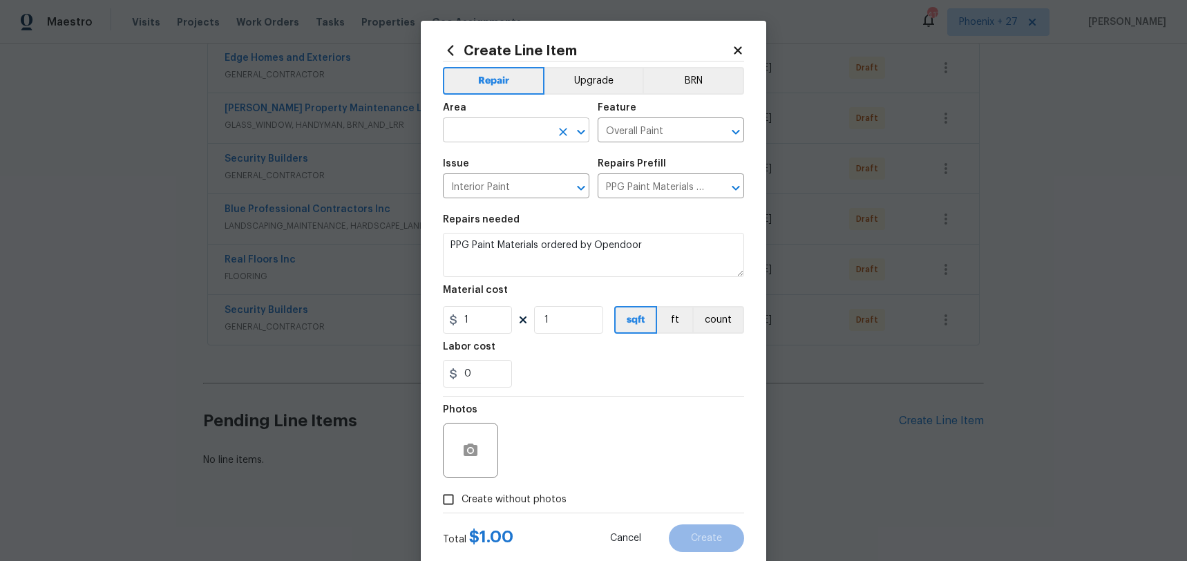
click at [500, 133] on input "text" at bounding box center [497, 131] width 108 height 21
click at [509, 180] on li "Interior Overall" at bounding box center [516, 184] width 147 height 23
type input "Interior Overall"
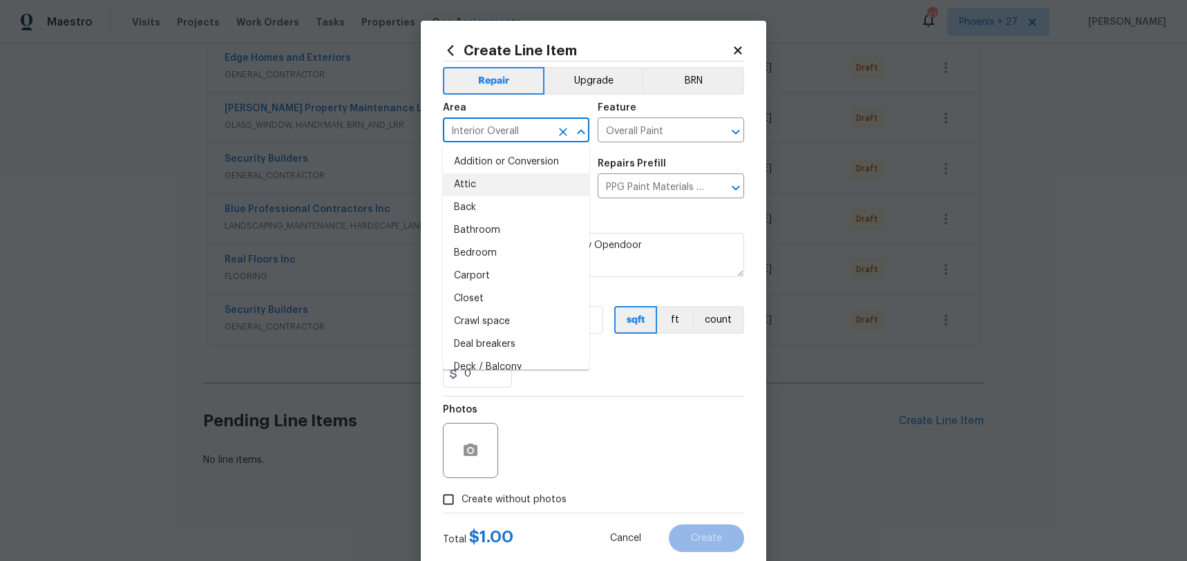
click at [619, 372] on div "0" at bounding box center [593, 374] width 301 height 28
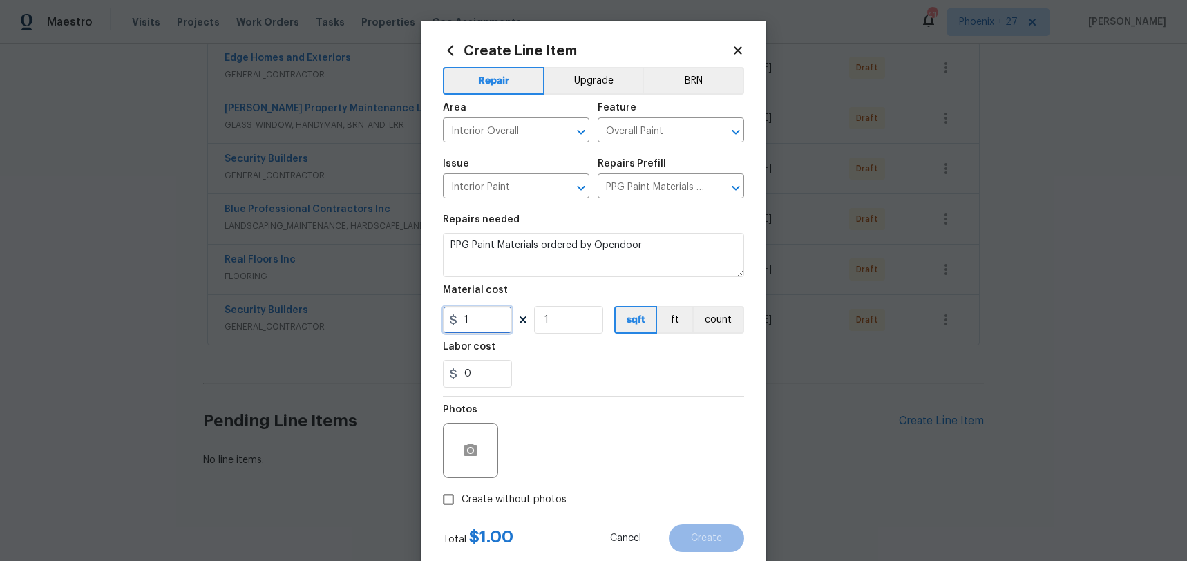
drag, startPoint x: 467, startPoint y: 317, endPoint x: 444, endPoint y: 317, distance: 22.8
click at [444, 317] on input "1" at bounding box center [477, 320] width 69 height 28
type input "925.2"
click at [556, 506] on span "Create without photos" at bounding box center [514, 500] width 105 height 15
click at [462, 506] on input "Create without photos" at bounding box center [448, 500] width 26 height 26
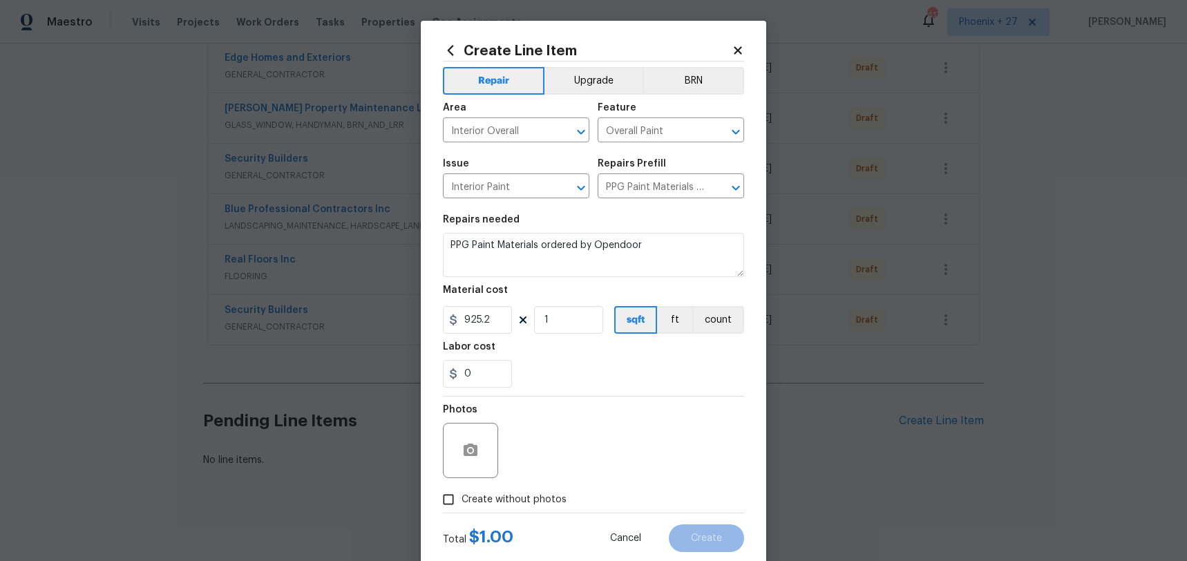
checkbox input "true"
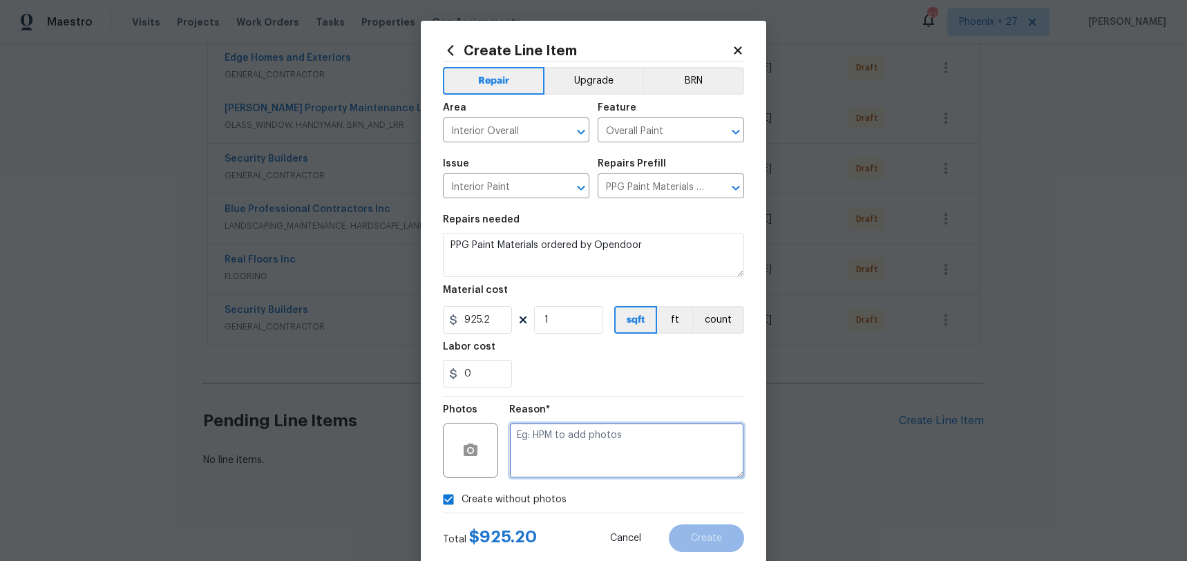
click at [566, 460] on textarea at bounding box center [626, 450] width 235 height 55
type textarea "NA"
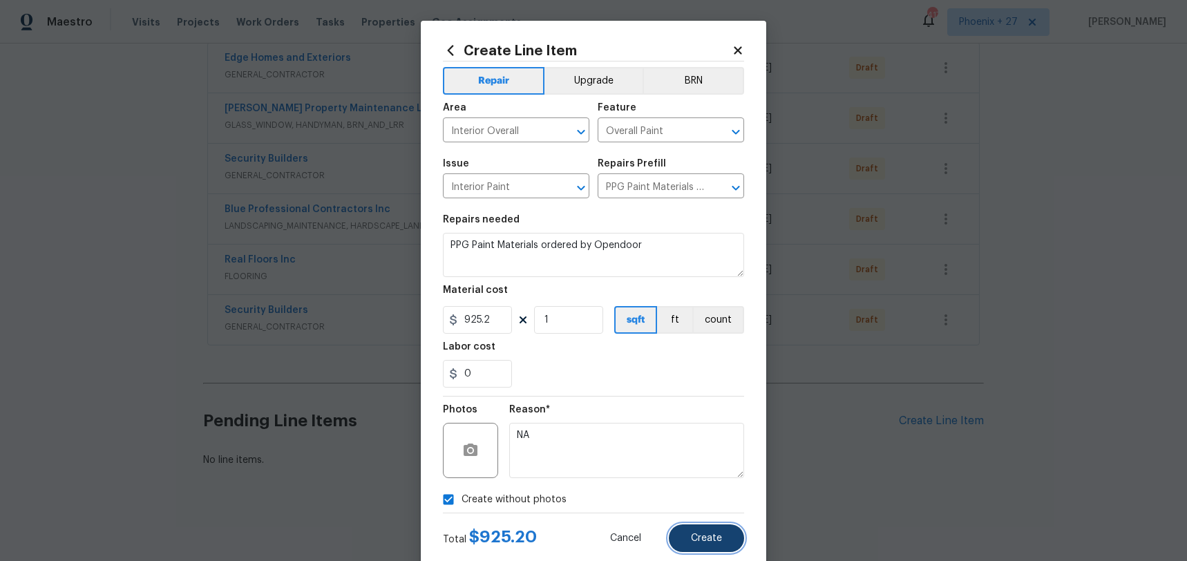
click at [698, 532] on button "Create" at bounding box center [706, 539] width 75 height 28
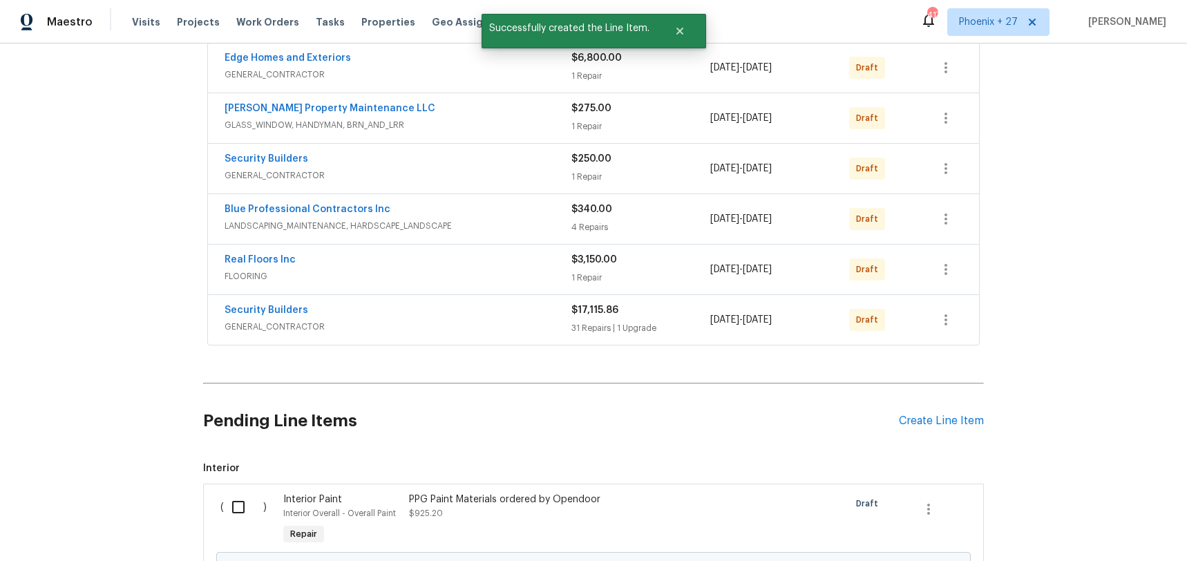
scroll to position [424, 0]
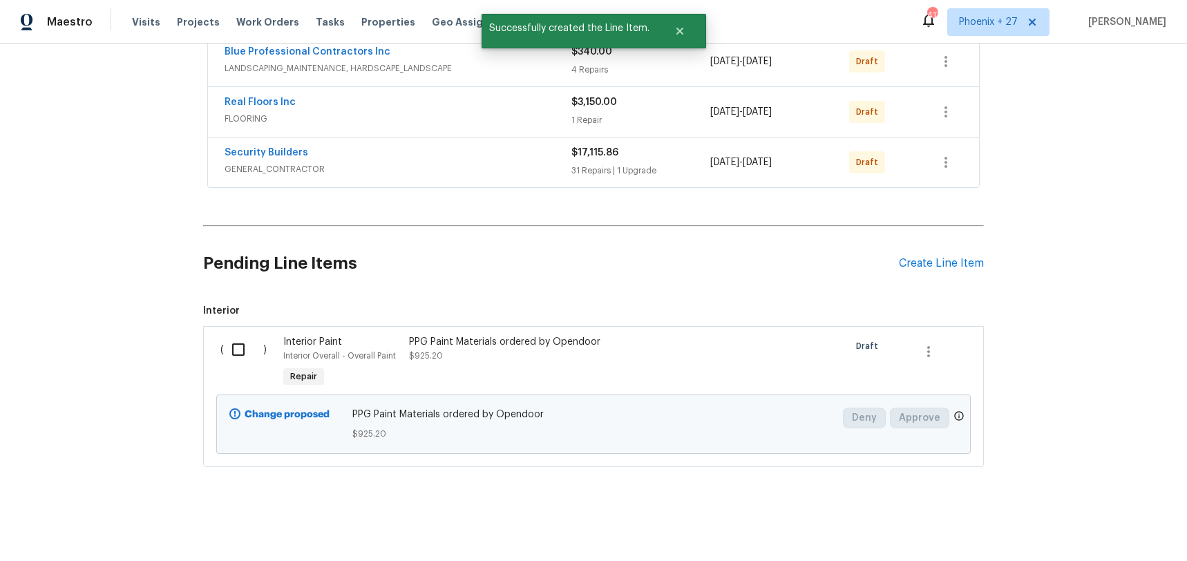
drag, startPoint x: 214, startPoint y: 310, endPoint x: 245, endPoint y: 348, distance: 49.6
click at [221, 317] on span "Interior" at bounding box center [593, 311] width 781 height 14
drag, startPoint x: 245, startPoint y: 348, endPoint x: 270, endPoint y: 352, distance: 24.4
click at [245, 348] on input "checkbox" at bounding box center [243, 349] width 39 height 29
checkbox input "true"
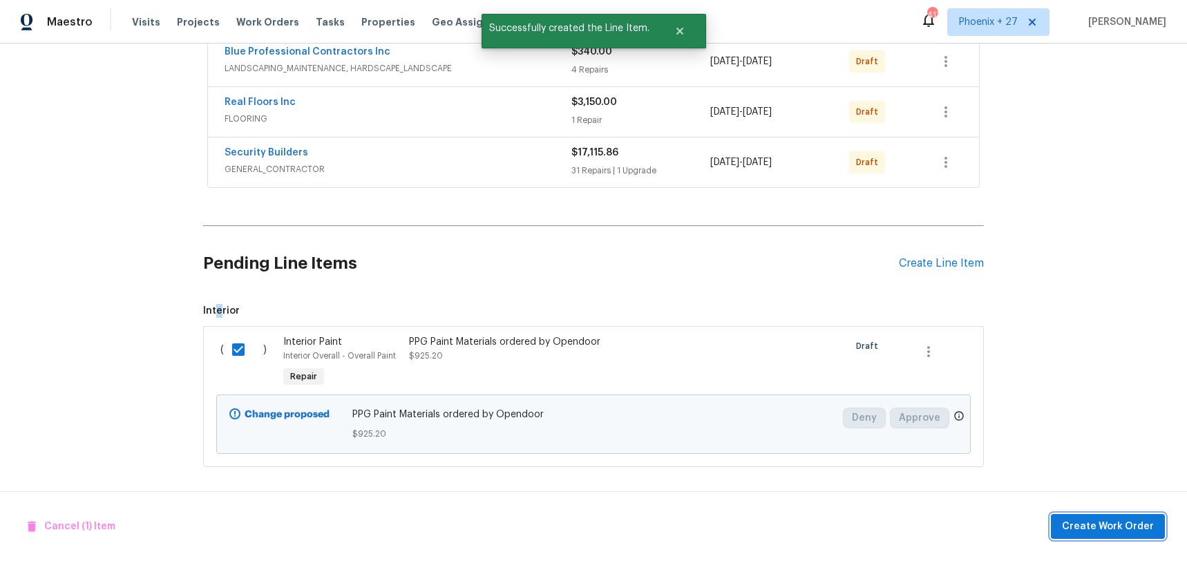
click at [1116, 525] on span "Create Work Order" at bounding box center [1108, 526] width 92 height 17
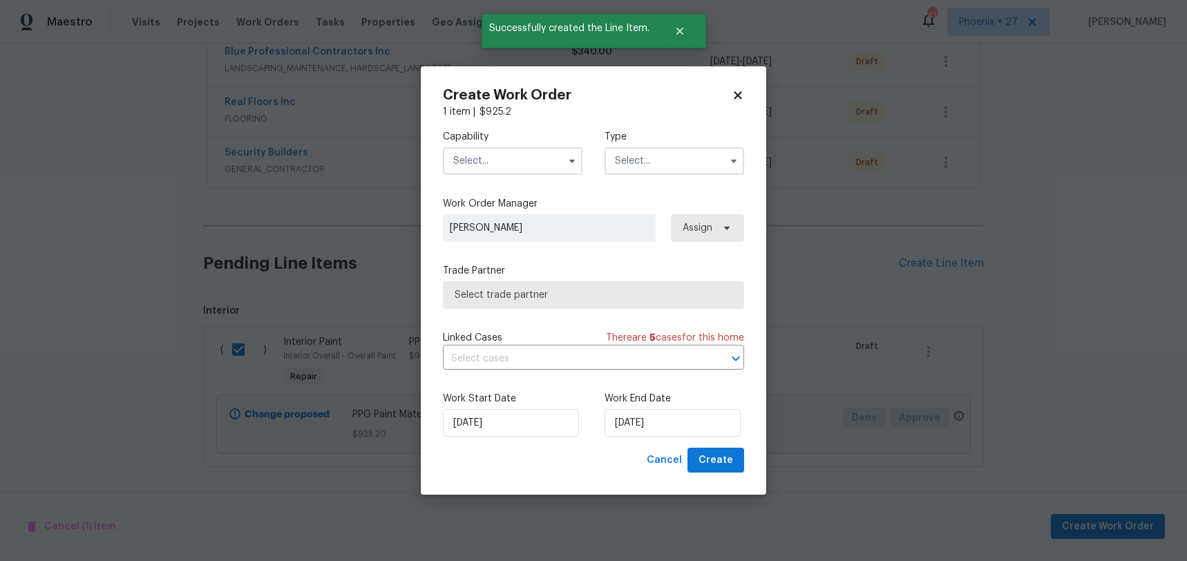
drag, startPoint x: 511, startPoint y: 160, endPoint x: 511, endPoint y: 168, distance: 7.6
click at [511, 161] on input "text" at bounding box center [513, 161] width 140 height 28
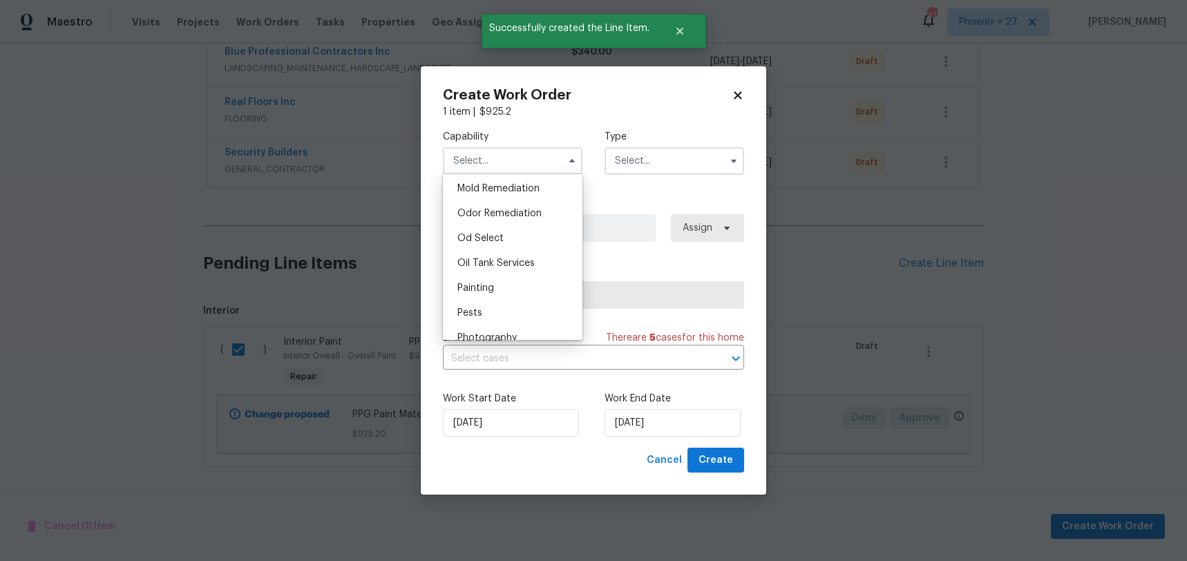
scroll to position [1074, 0]
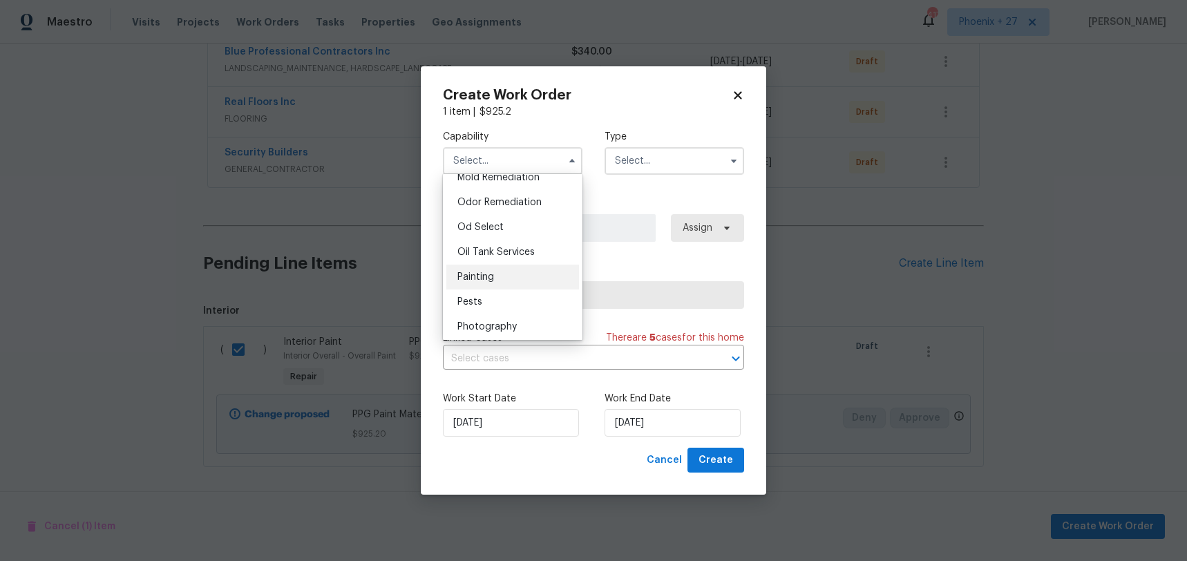
click at [524, 273] on div "Painting" at bounding box center [512, 277] width 133 height 25
type input "Painting"
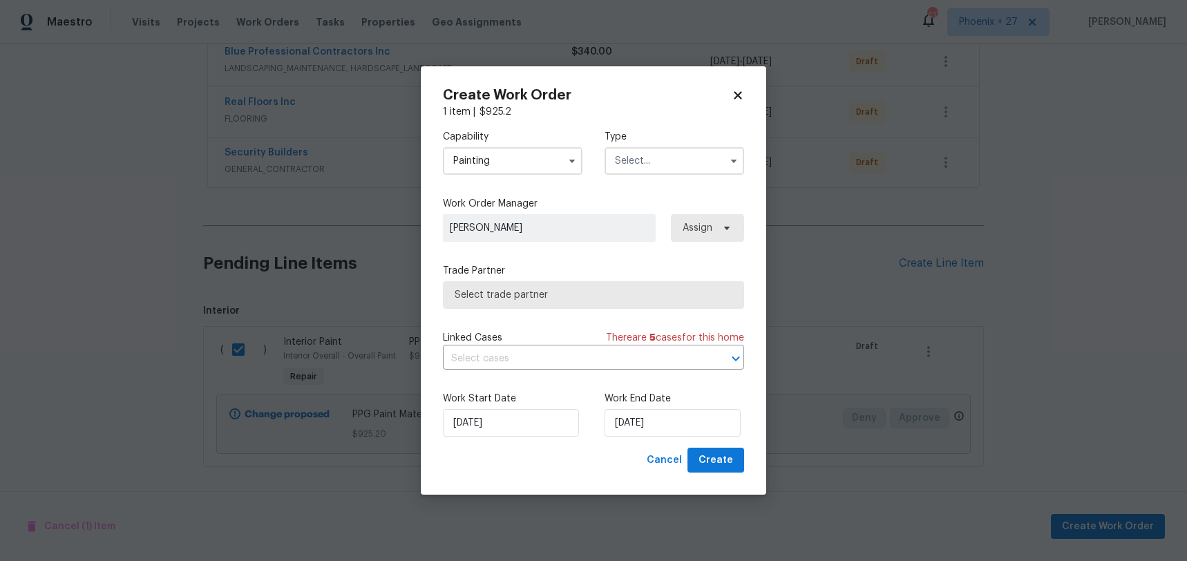
click at [634, 158] on input "text" at bounding box center [675, 161] width 140 height 28
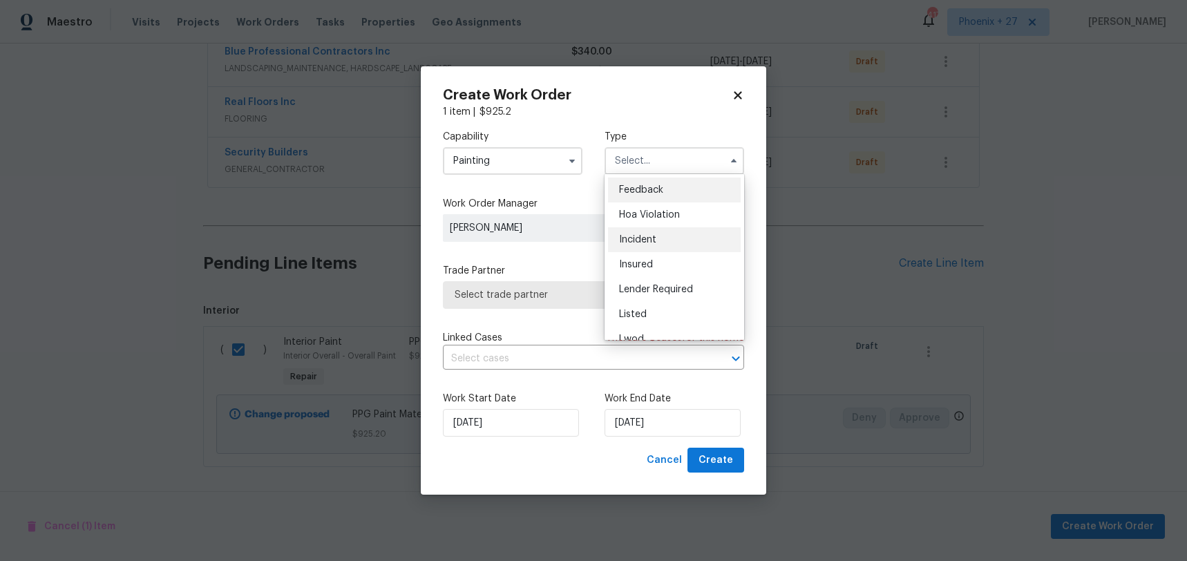
scroll to position [164, 0]
drag, startPoint x: 683, startPoint y: 238, endPoint x: 690, endPoint y: 237, distance: 7.0
click at [684, 238] on div "Renovation" at bounding box center [674, 249] width 133 height 25
type input "Renovation"
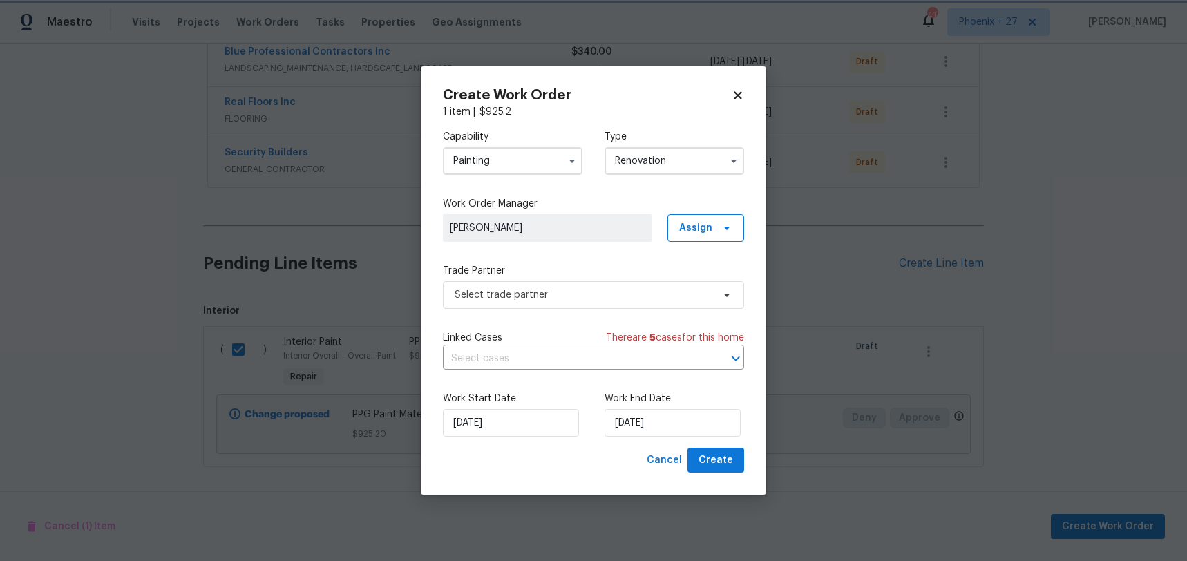
scroll to position [0, 0]
click at [693, 235] on span "Assign" at bounding box center [706, 228] width 77 height 28
click at [694, 289] on div "Assign to me" at bounding box center [708, 286] width 60 height 14
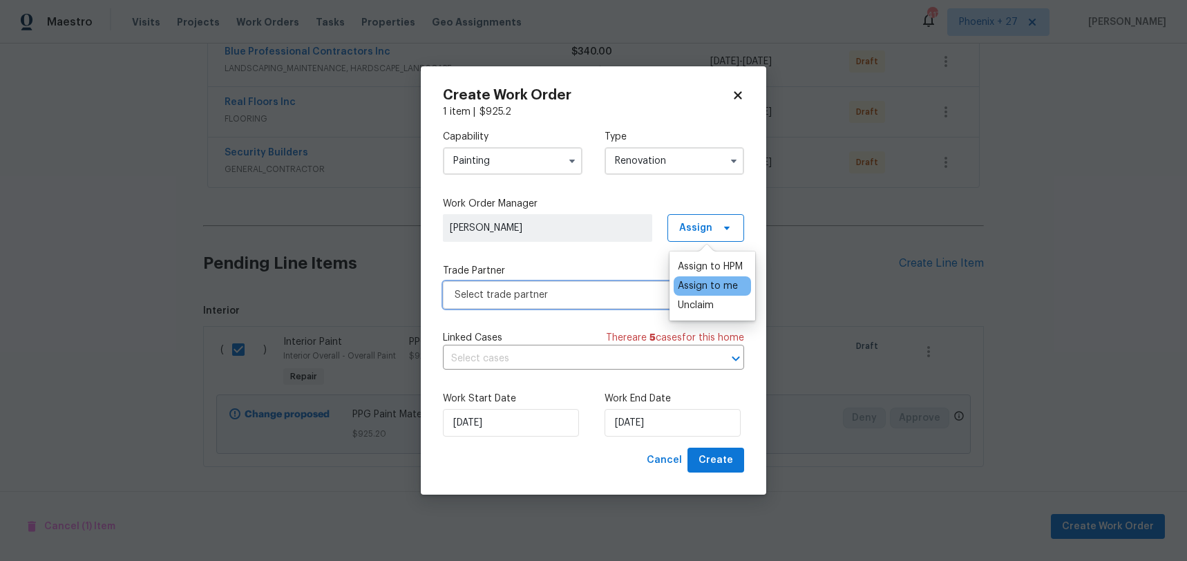
click at [574, 294] on span "Select trade partner" at bounding box center [584, 295] width 258 height 14
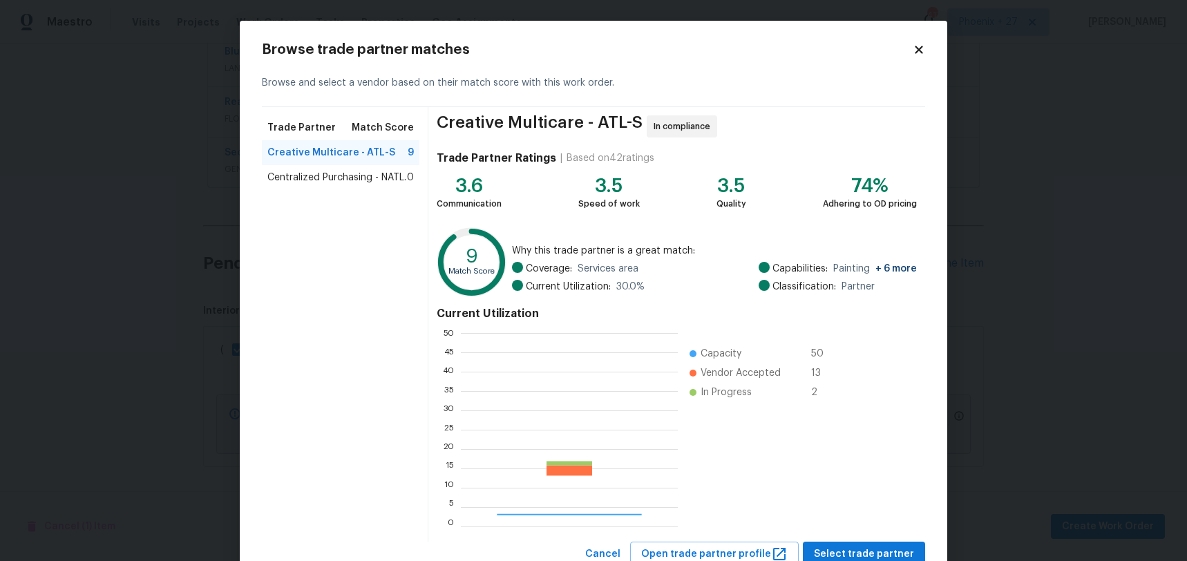
scroll to position [194, 217]
click at [358, 186] on div "Centralized Purchasing - NATL. 0" at bounding box center [341, 177] width 158 height 25
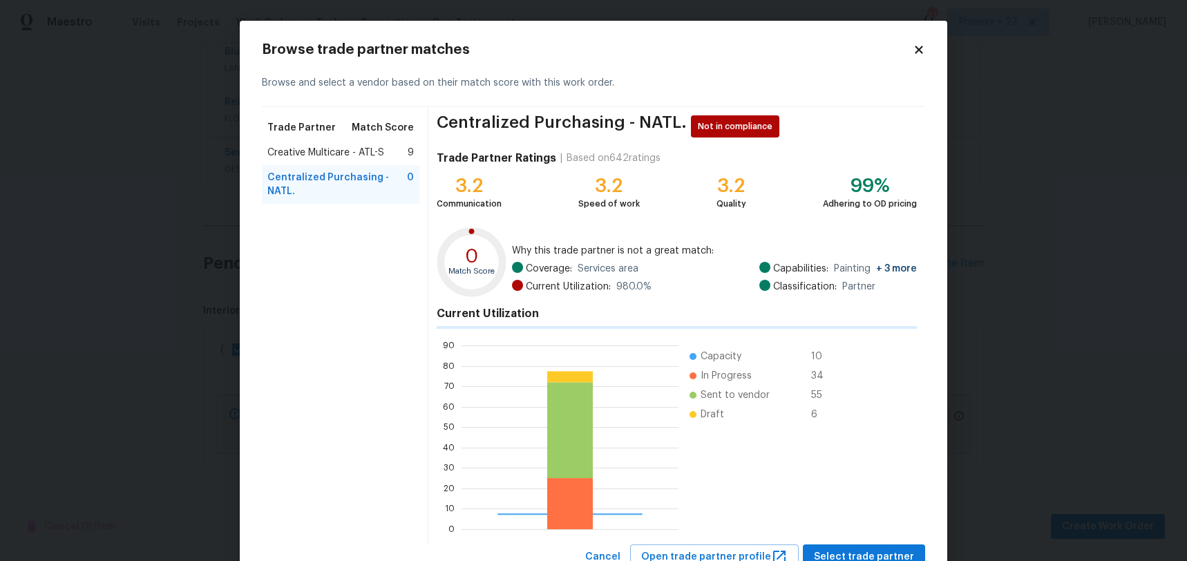
scroll to position [49, 0]
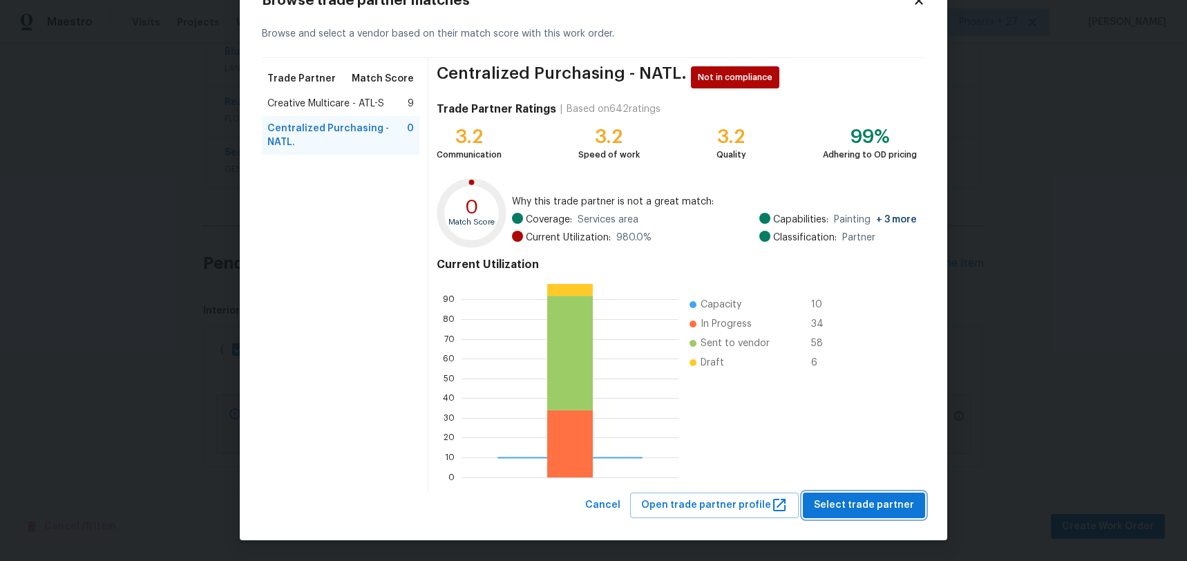
click at [841, 497] on span "Select trade partner" at bounding box center [864, 505] width 100 height 17
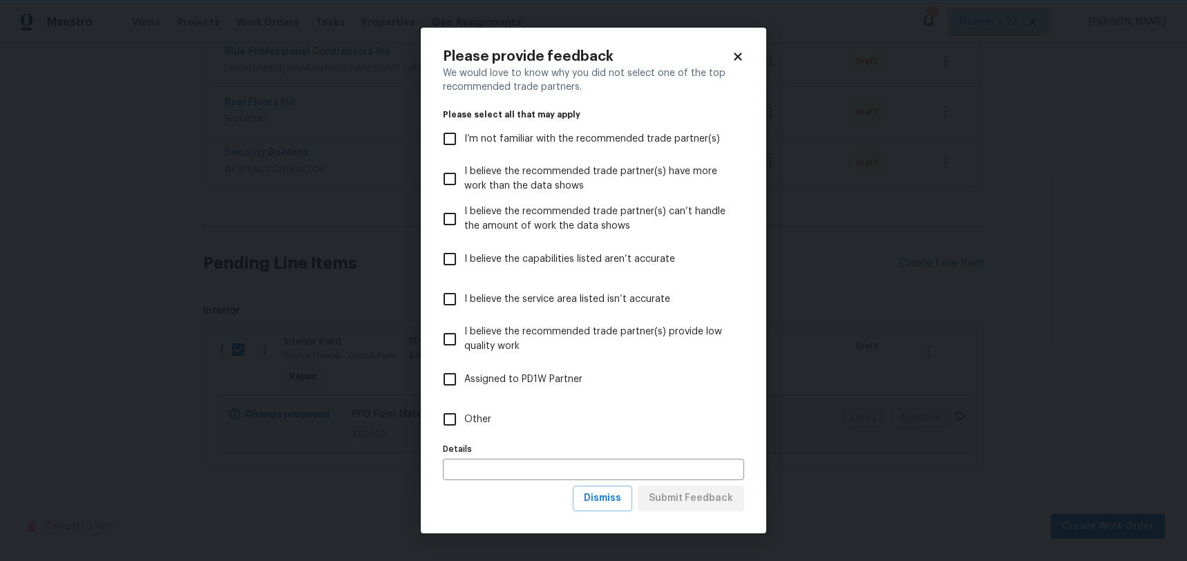
scroll to position [0, 0]
click at [547, 417] on label "Other" at bounding box center [584, 419] width 298 height 40
click at [464, 417] on input "Other" at bounding box center [449, 419] width 29 height 29
checkbox input "true"
click at [706, 496] on span "Submit Feedback" at bounding box center [691, 498] width 84 height 17
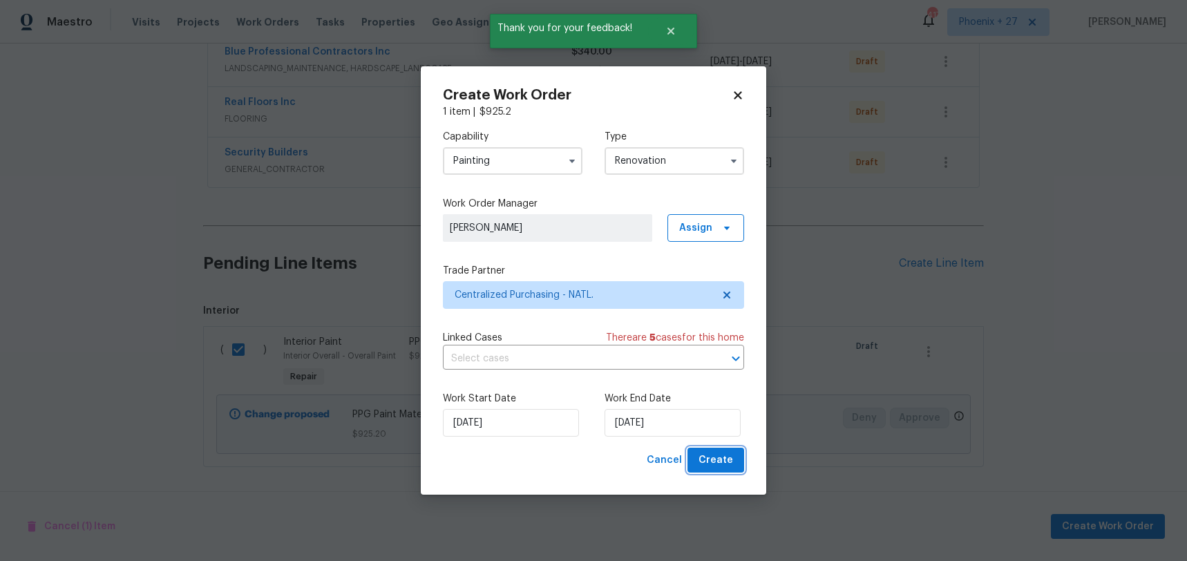
click at [720, 456] on span "Create" at bounding box center [716, 460] width 35 height 17
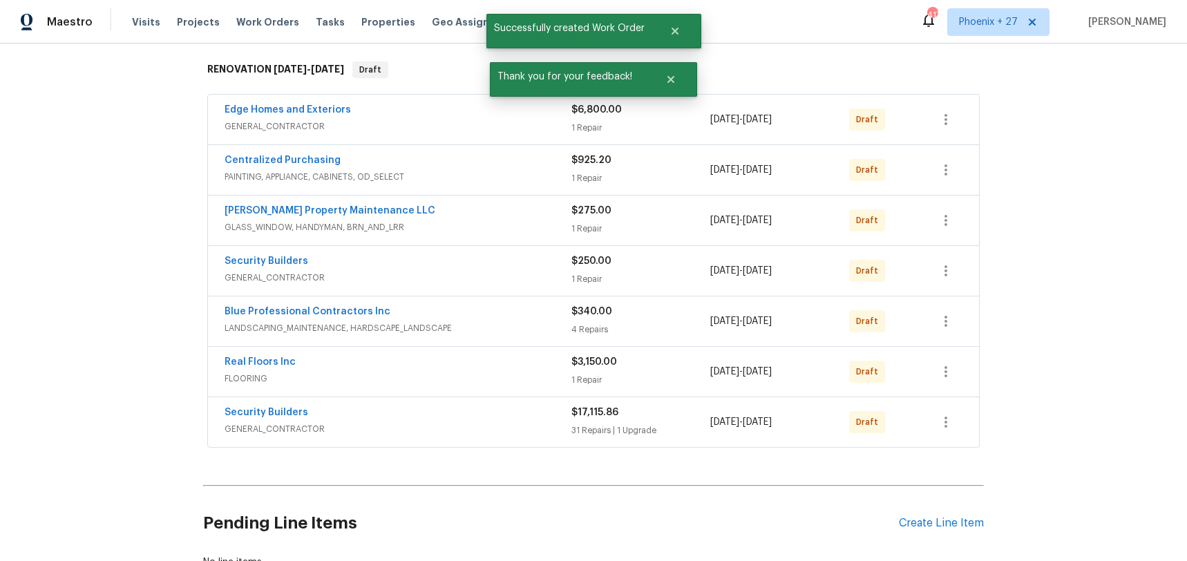
scroll to position [189, 0]
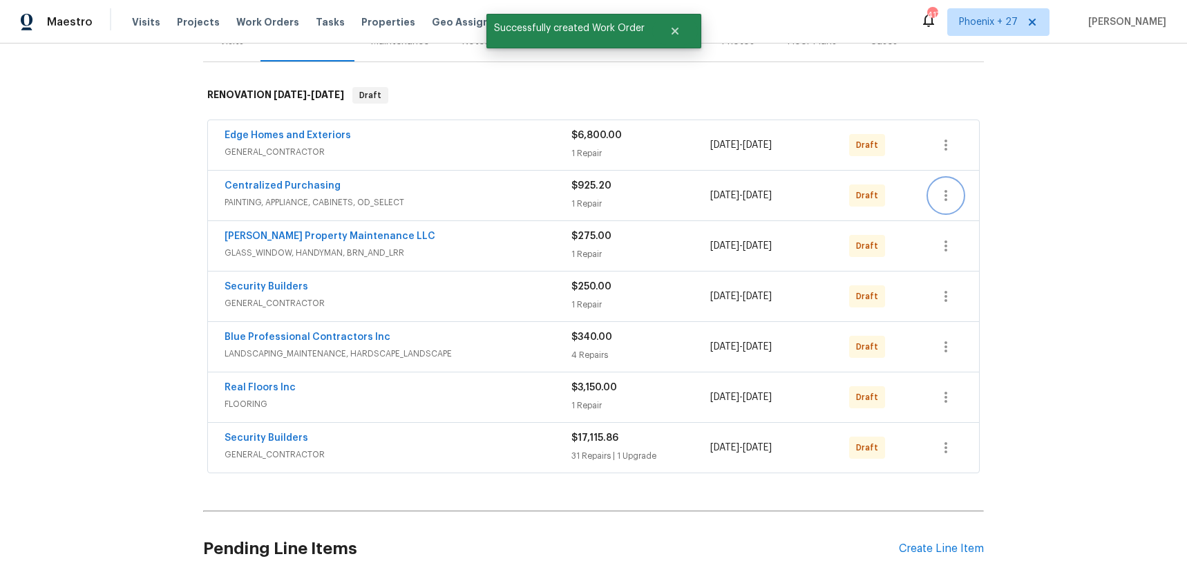
click at [947, 202] on icon "button" at bounding box center [946, 195] width 17 height 17
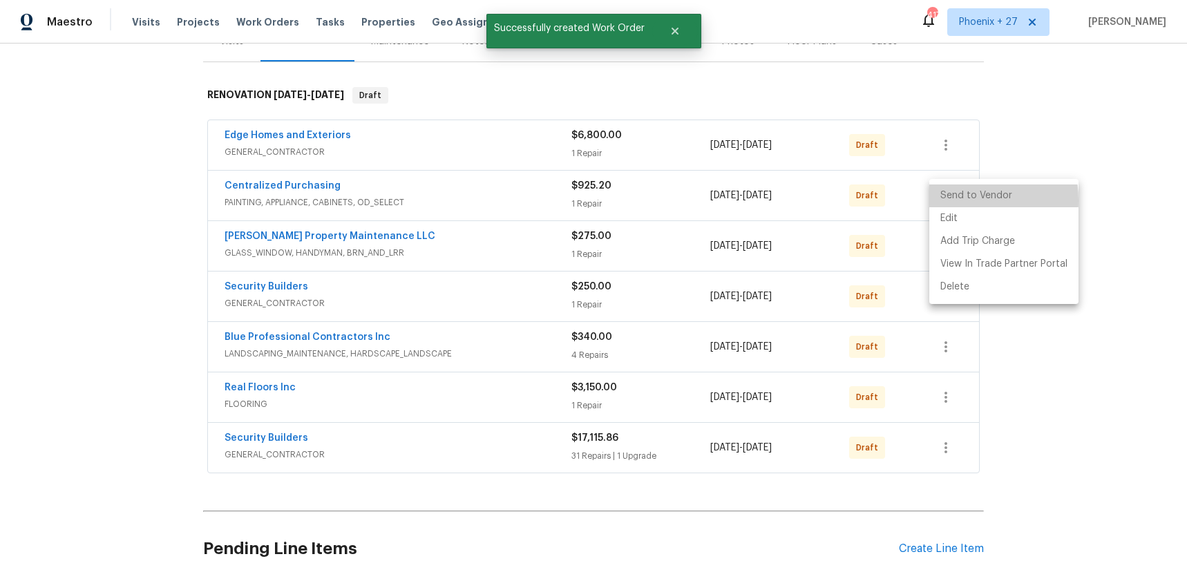
click at [954, 200] on li "Send to Vendor" at bounding box center [1004, 196] width 149 height 23
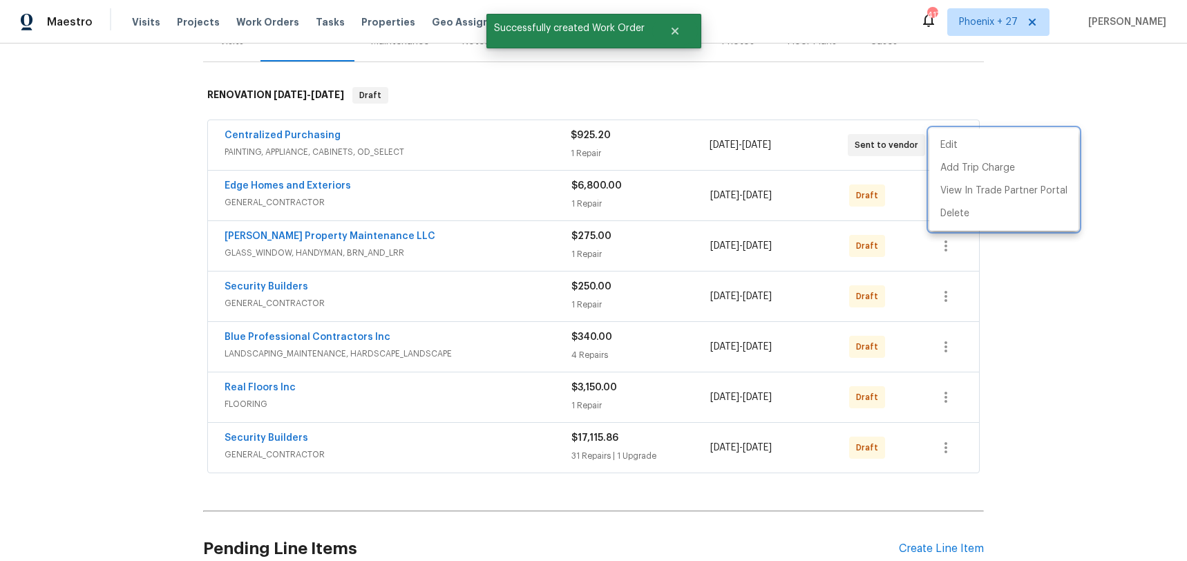
drag, startPoint x: 375, startPoint y: 141, endPoint x: 317, endPoint y: 133, distance: 57.9
click at [366, 140] on div at bounding box center [593, 280] width 1187 height 561
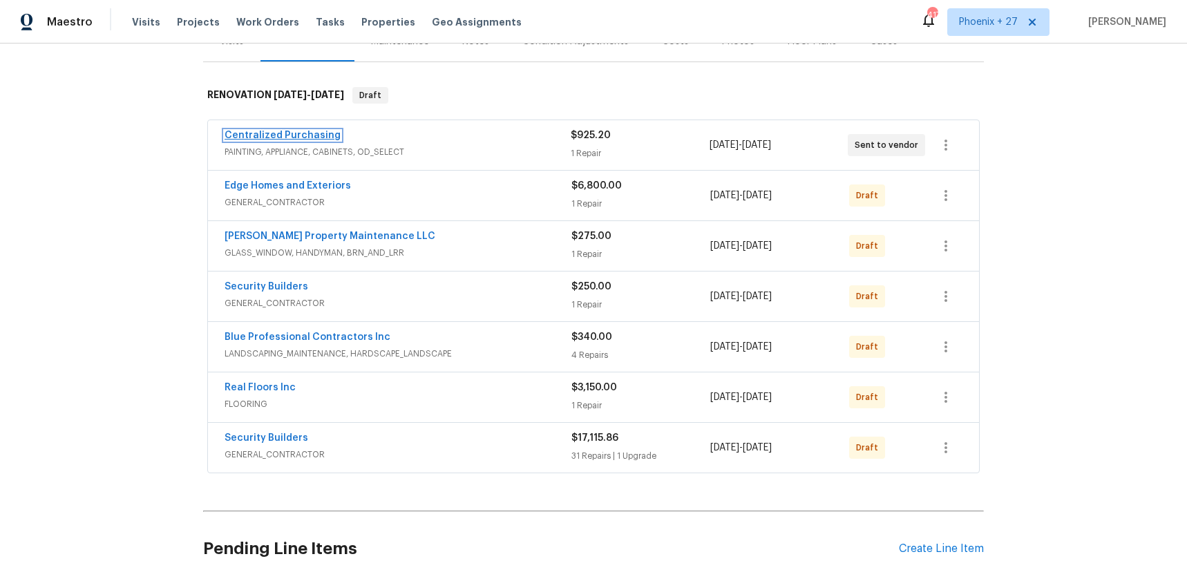
click at [314, 133] on link "Centralized Purchasing" at bounding box center [283, 136] width 116 height 10
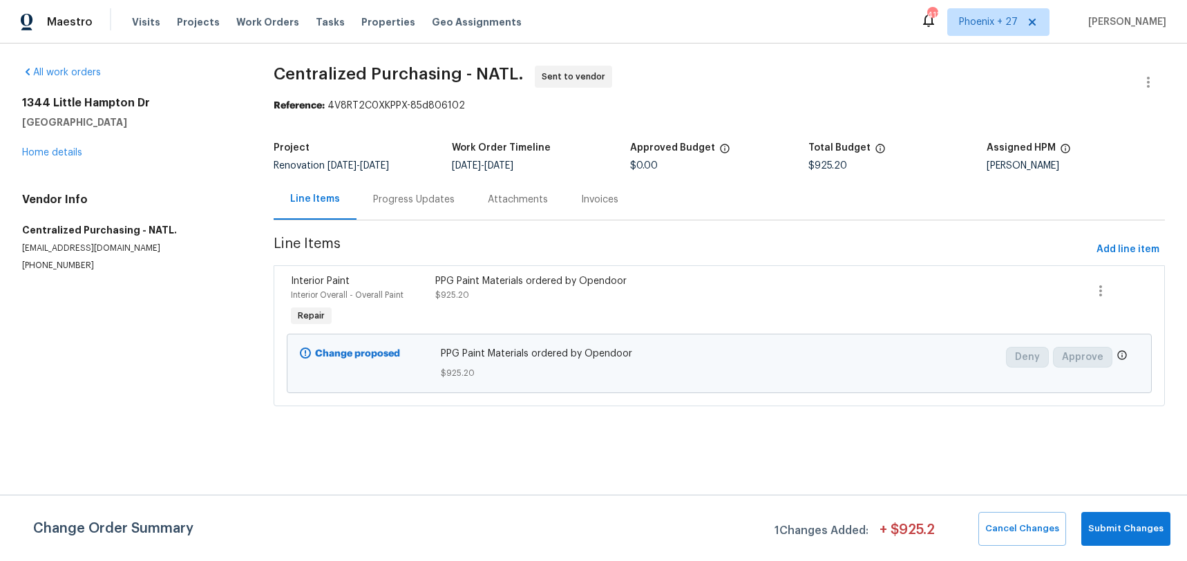
click at [948, 131] on section "Centralized Purchasing - NATL. Sent to vendor Reference: 4V8RT2C0XKPPX-85d80610…" at bounding box center [719, 244] width 891 height 357
